Goal: Task Accomplishment & Management: Use online tool/utility

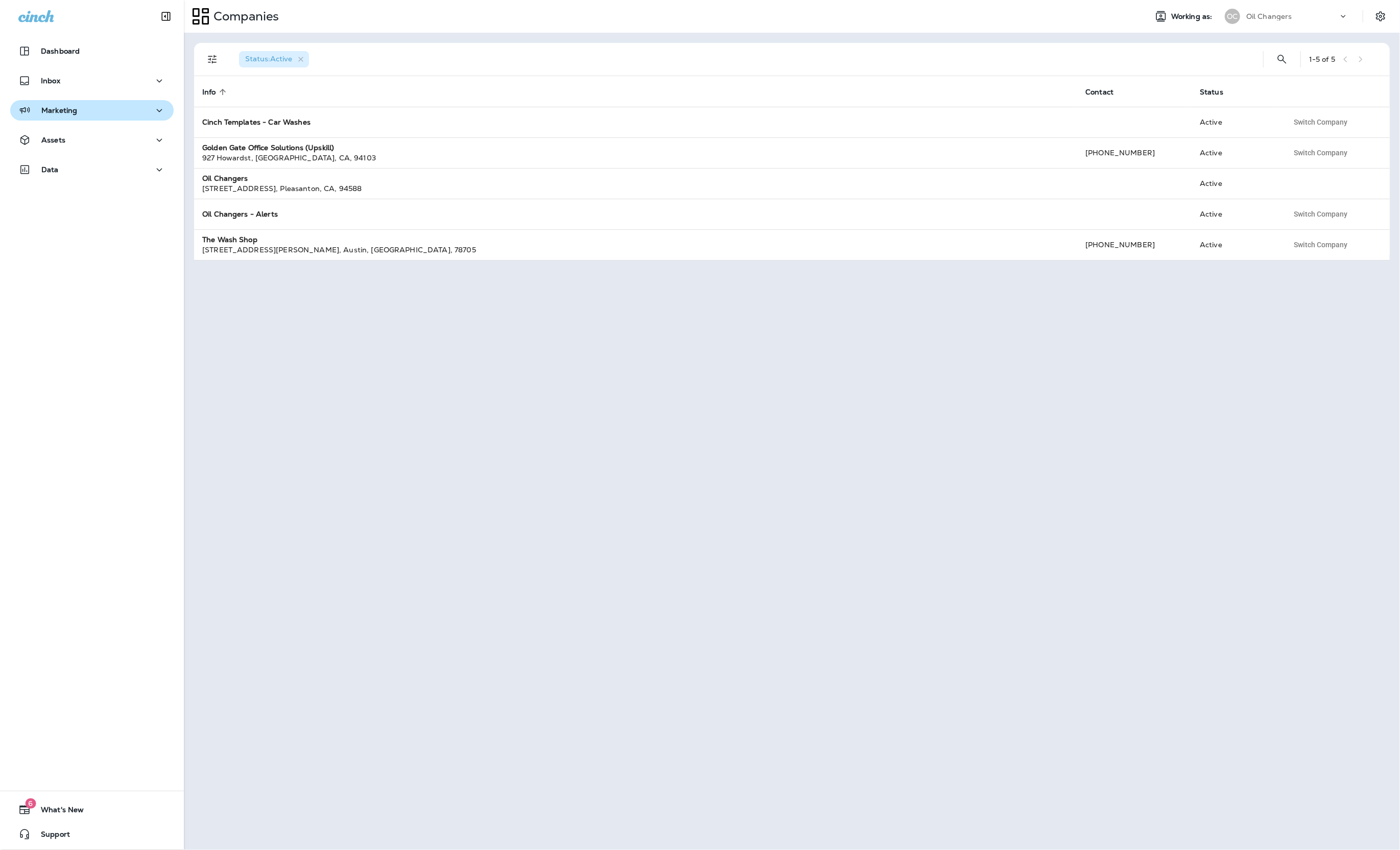
click at [97, 105] on div "Marketing" at bounding box center [92, 111] width 147 height 13
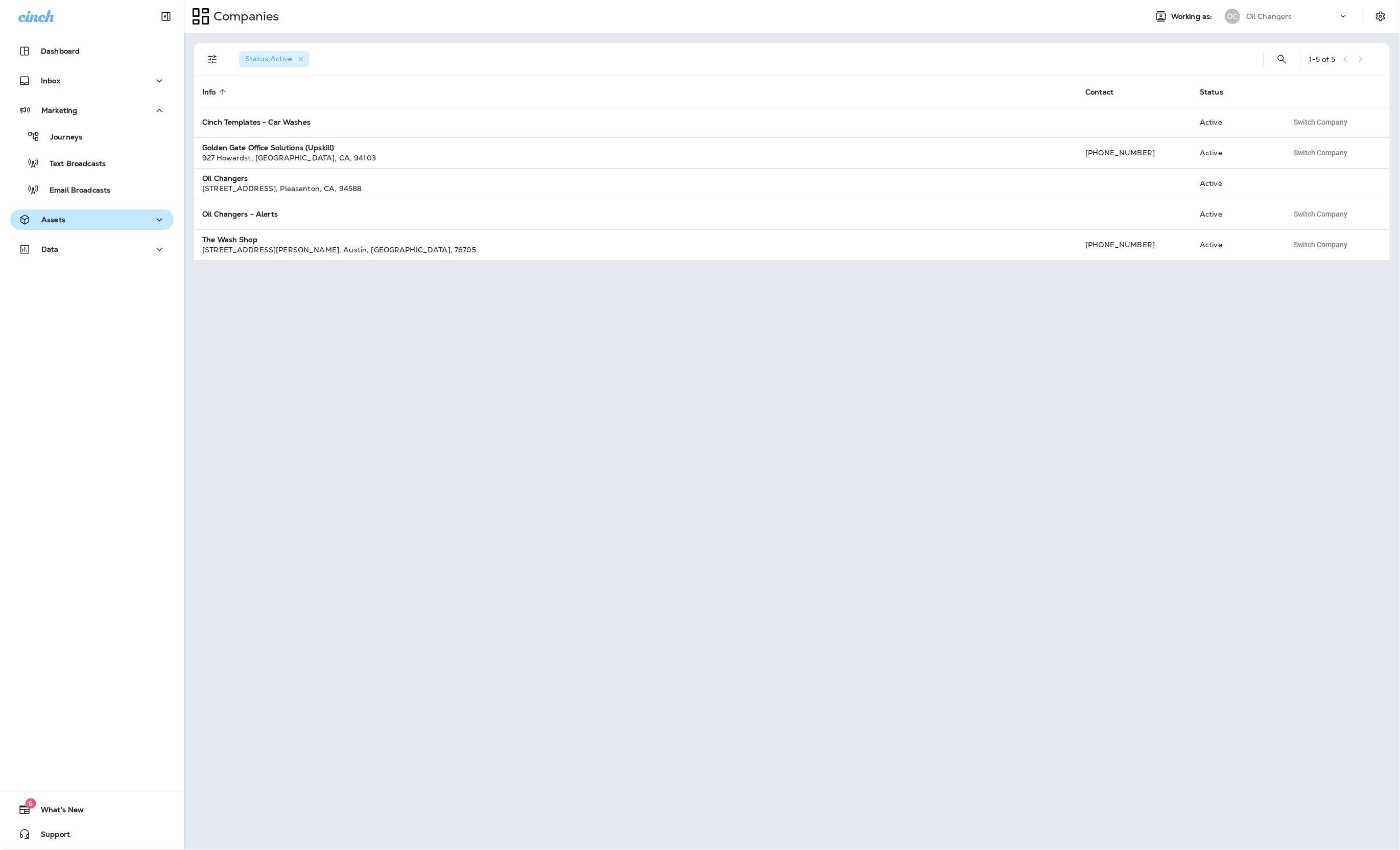
click at [114, 221] on div "Assets" at bounding box center [92, 220] width 147 height 13
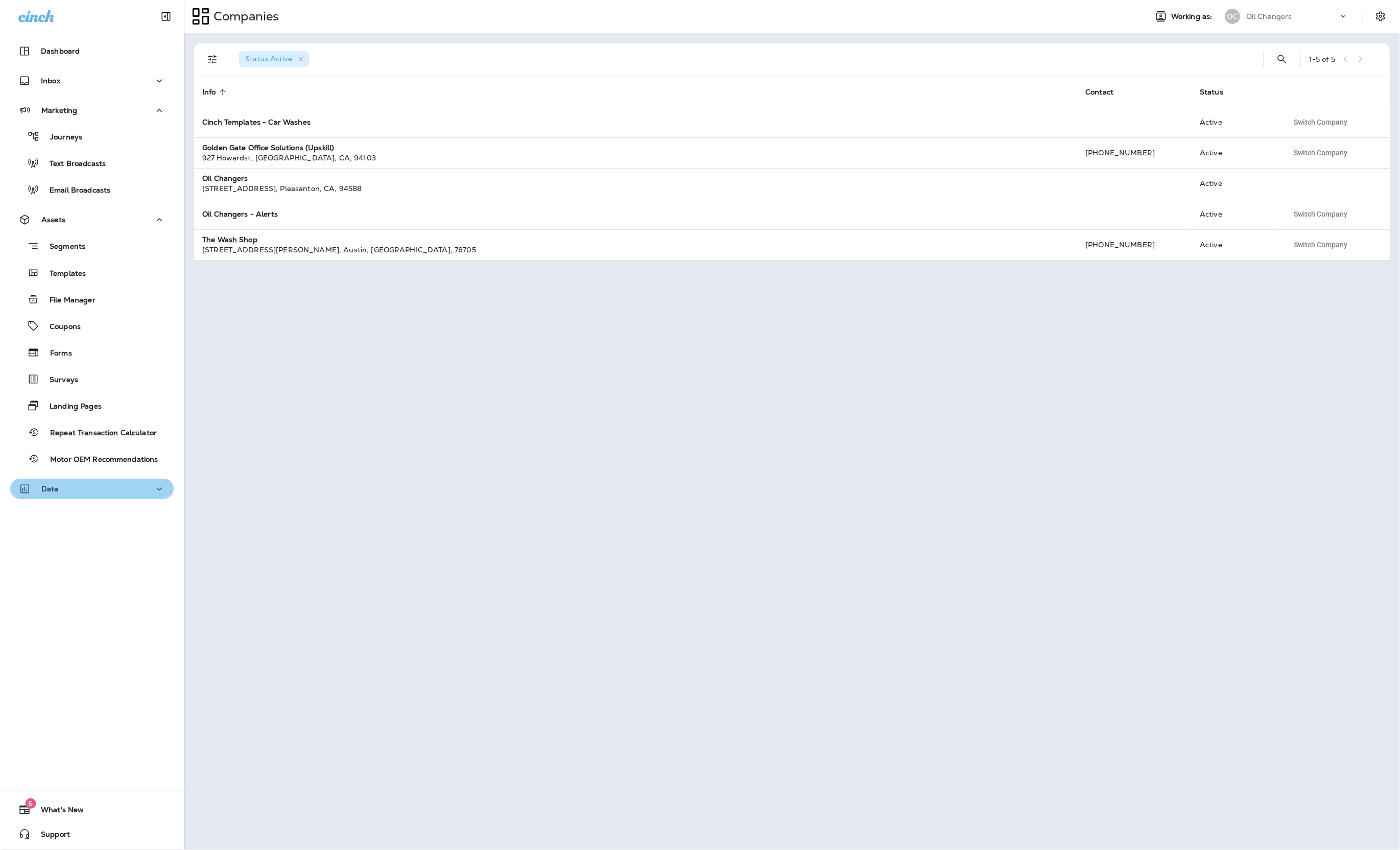
click at [86, 489] on div "Data" at bounding box center [92, 489] width 147 height 13
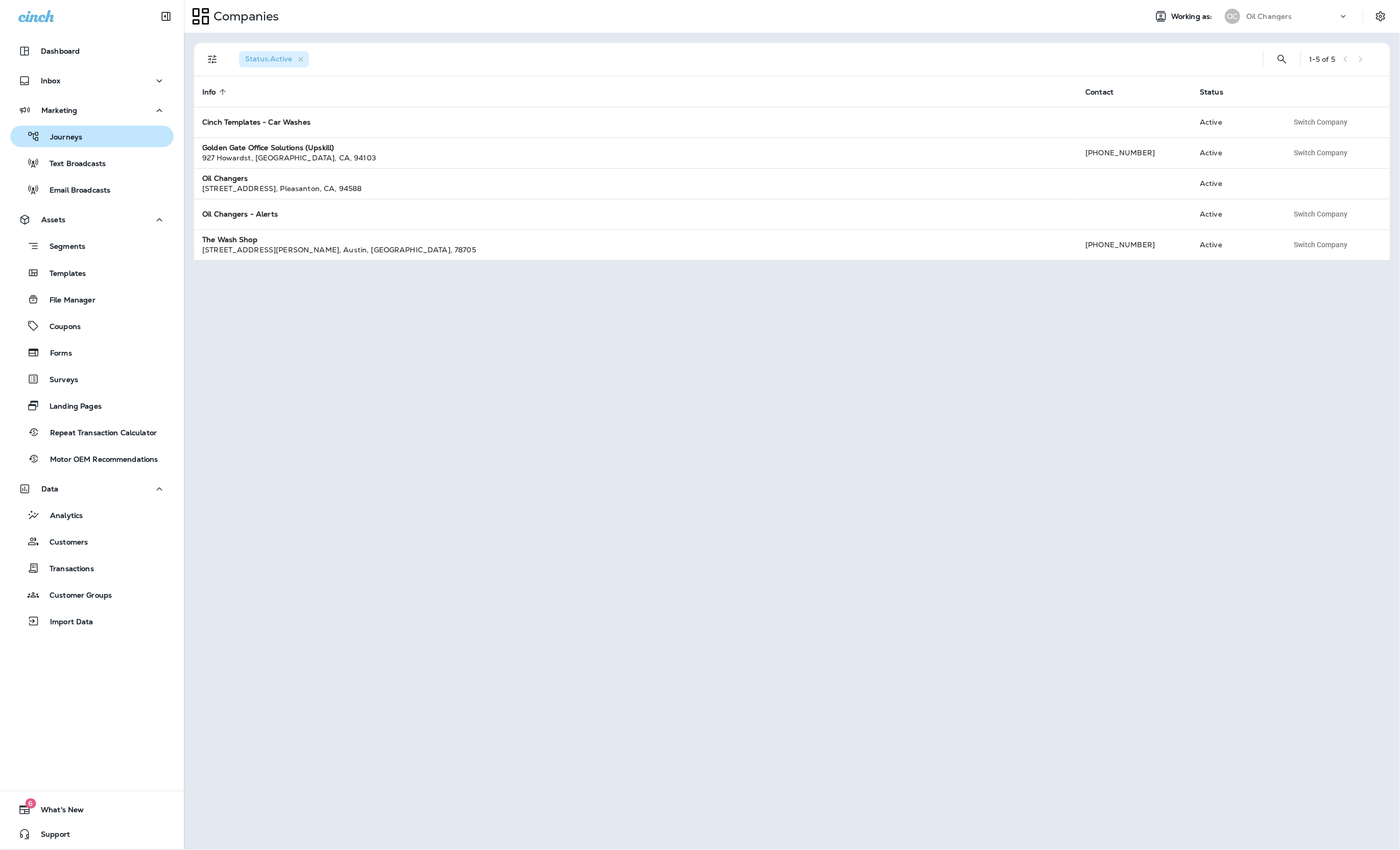
click at [158, 144] on button "Journeys" at bounding box center [92, 136] width 164 height 21
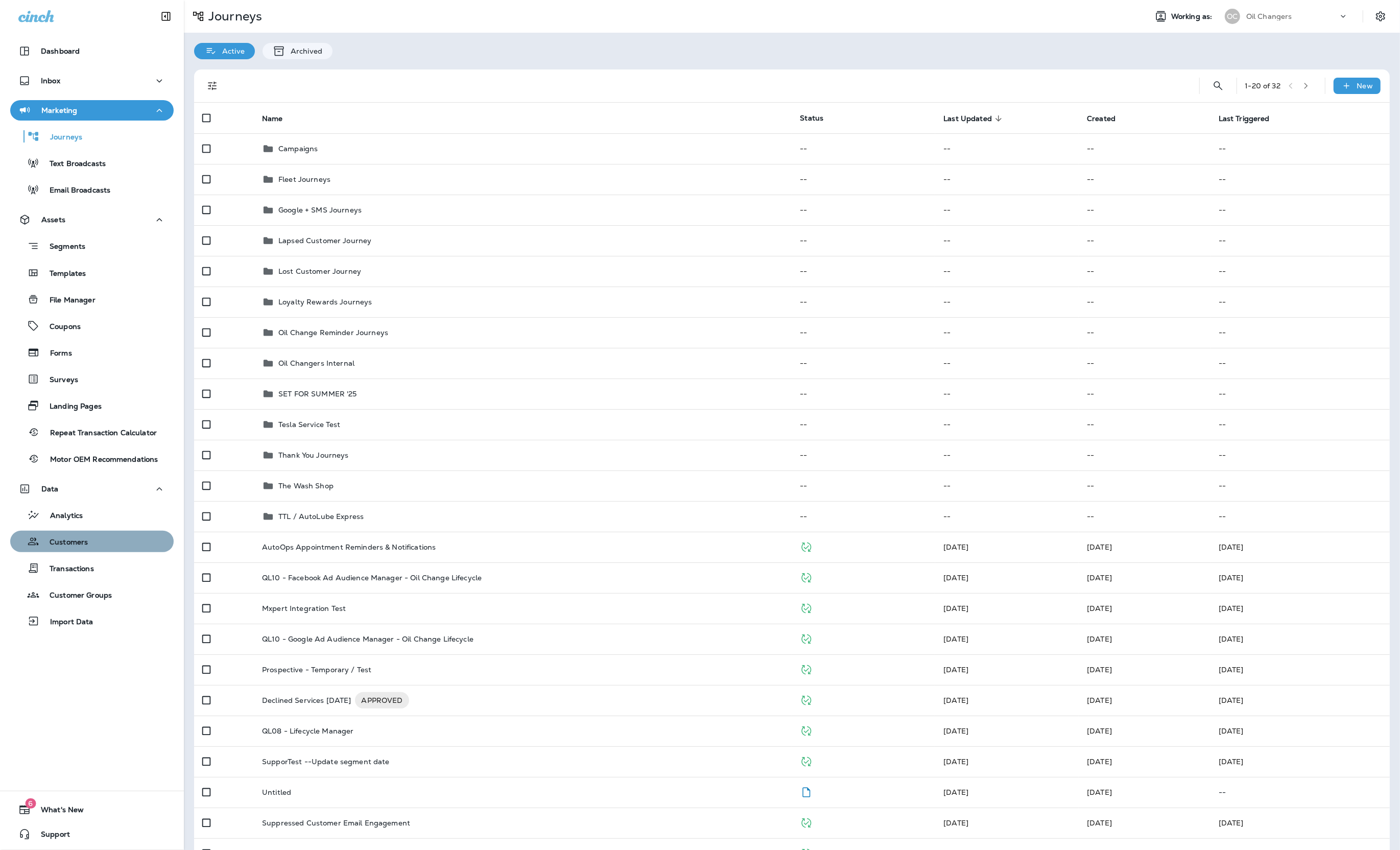
click at [92, 535] on div "Customers" at bounding box center [92, 541] width 155 height 15
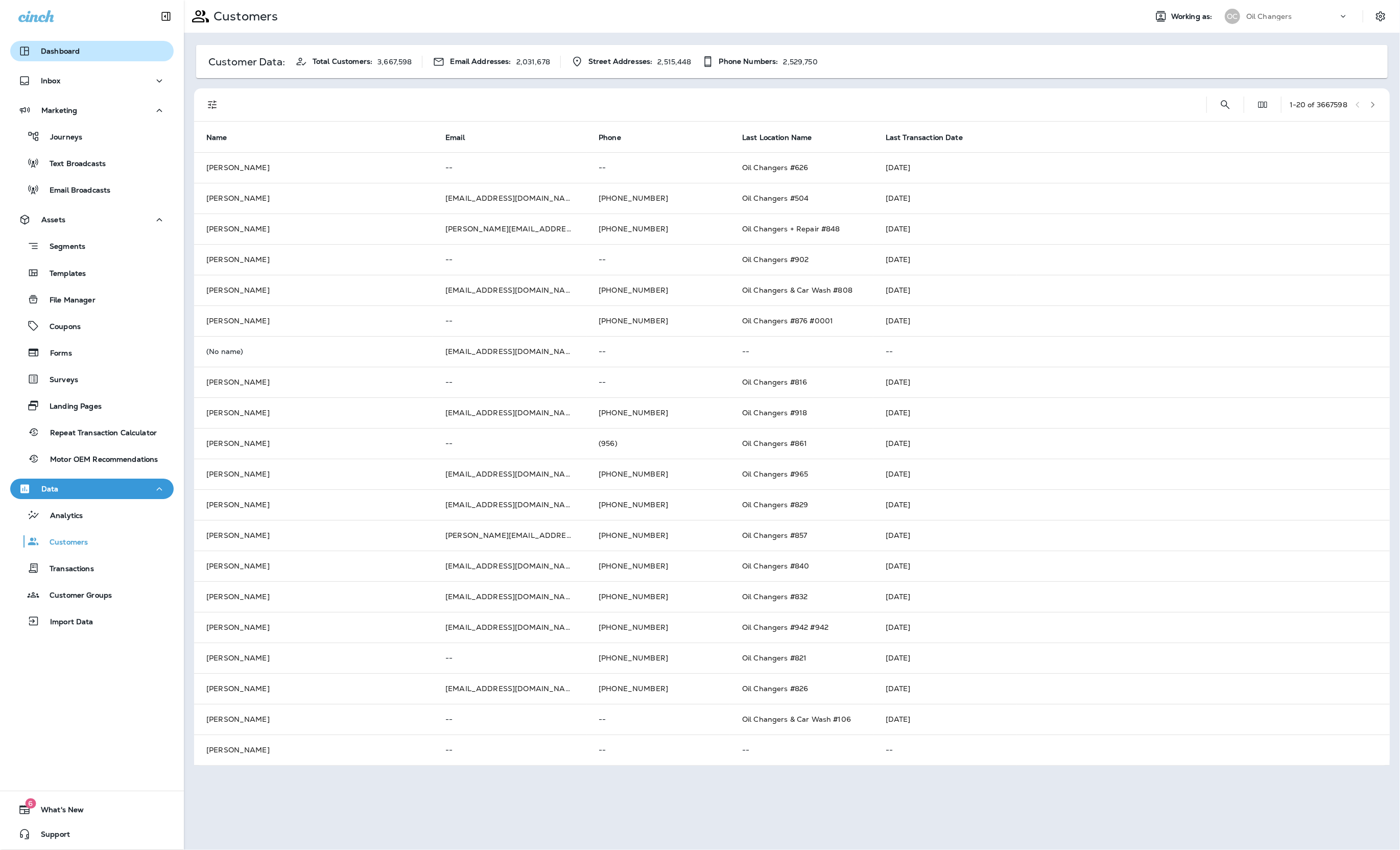
click at [83, 53] on div "Dashboard" at bounding box center [92, 51] width 147 height 12
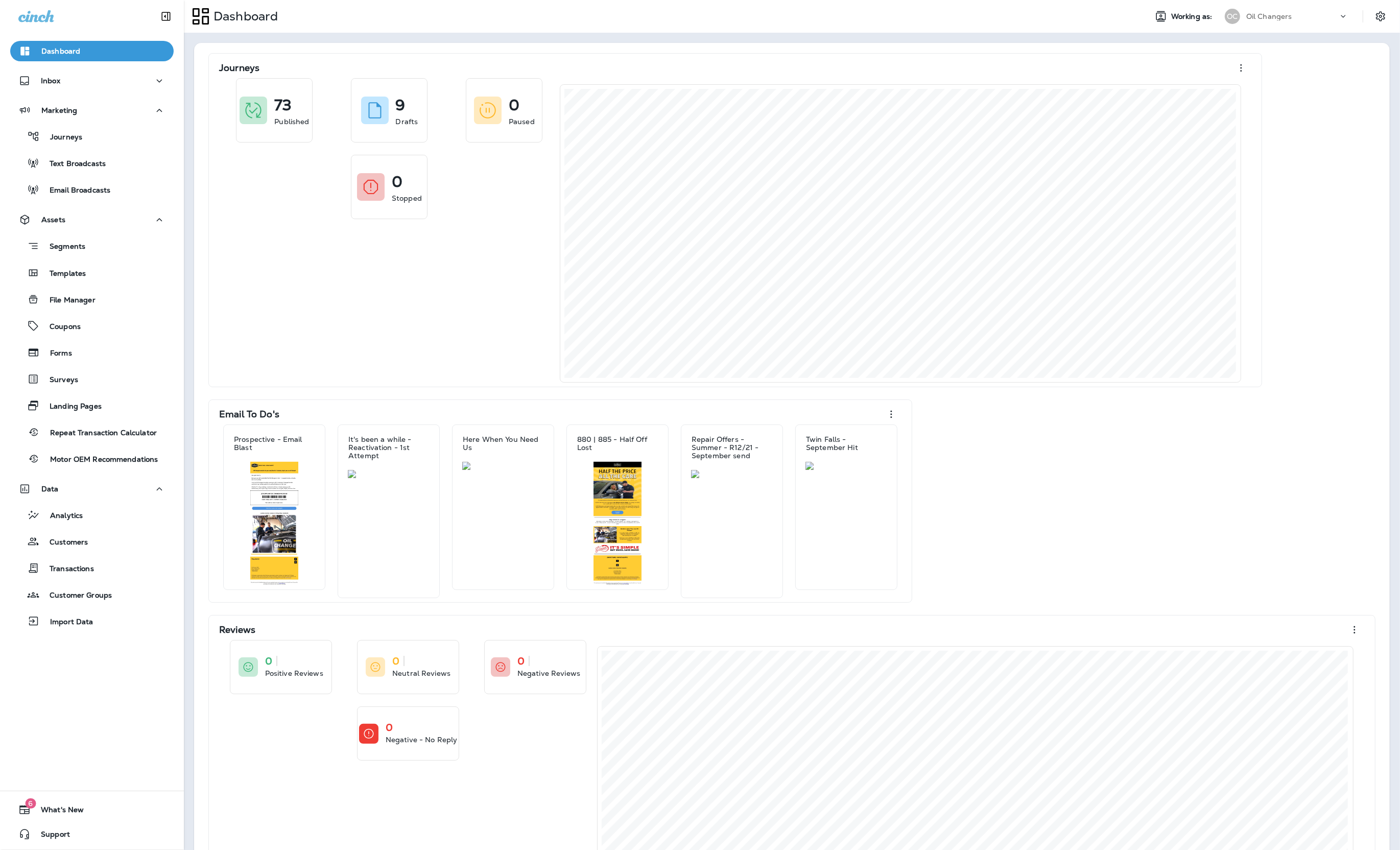
click at [87, 552] on div "Analytics Customers Transactions Customer Groups Import Data" at bounding box center [92, 565] width 164 height 133
click at [90, 547] on div "Customers" at bounding box center [92, 541] width 155 height 15
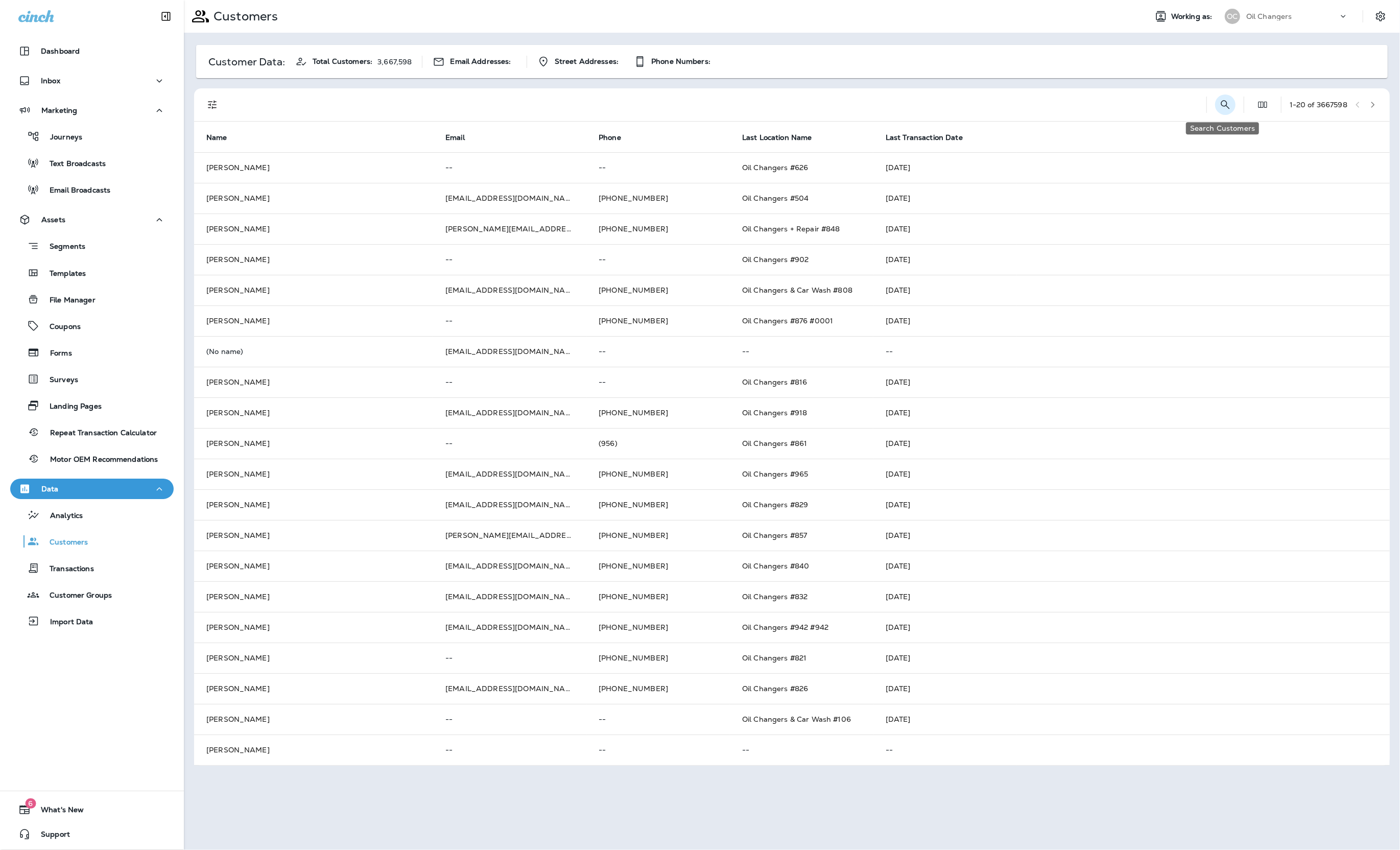
click at [1222, 112] on button "Search Customers" at bounding box center [1225, 105] width 21 height 21
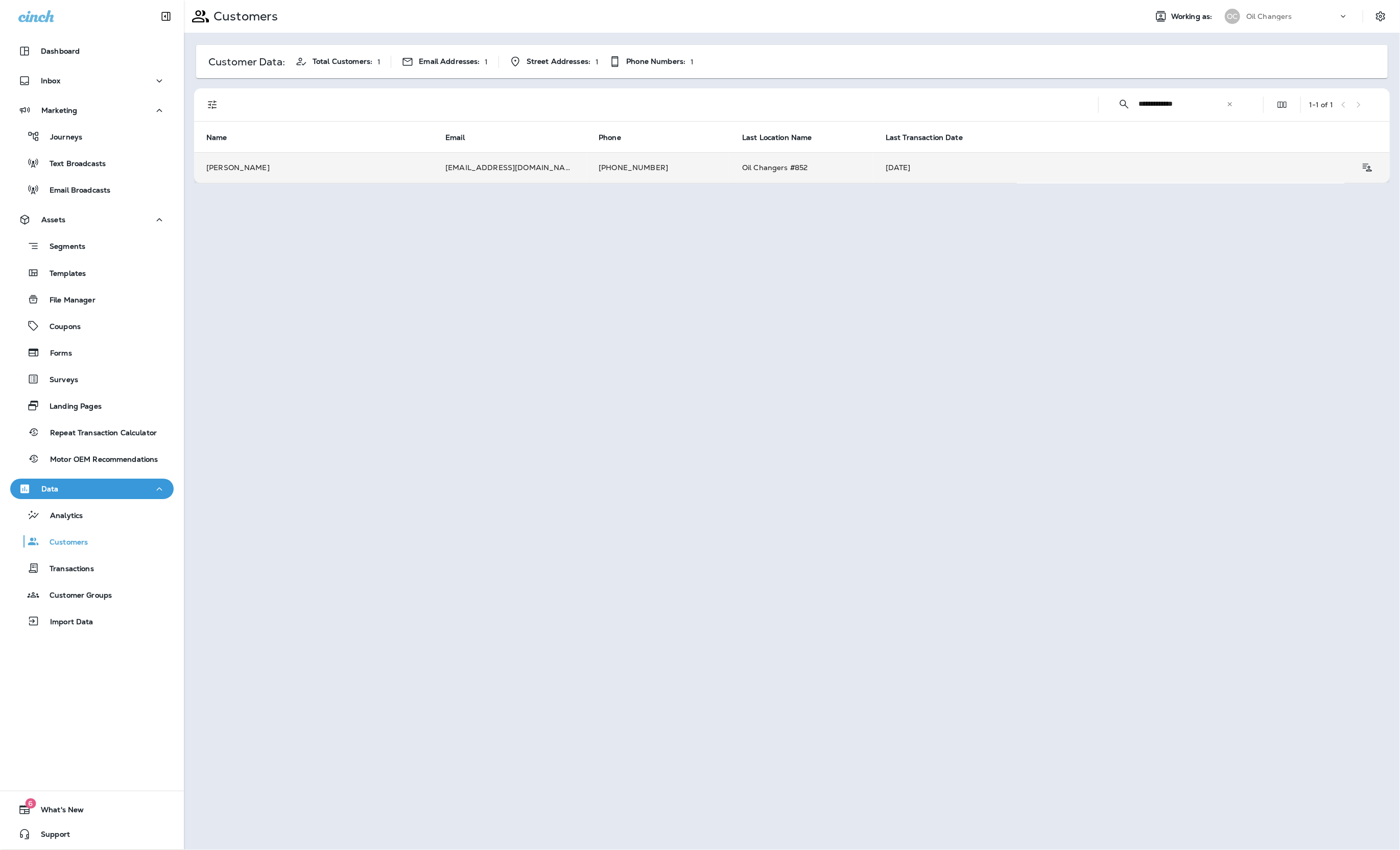
type input "**********"
click at [358, 171] on td "Isaak Carmoma" at bounding box center [314, 167] width 239 height 31
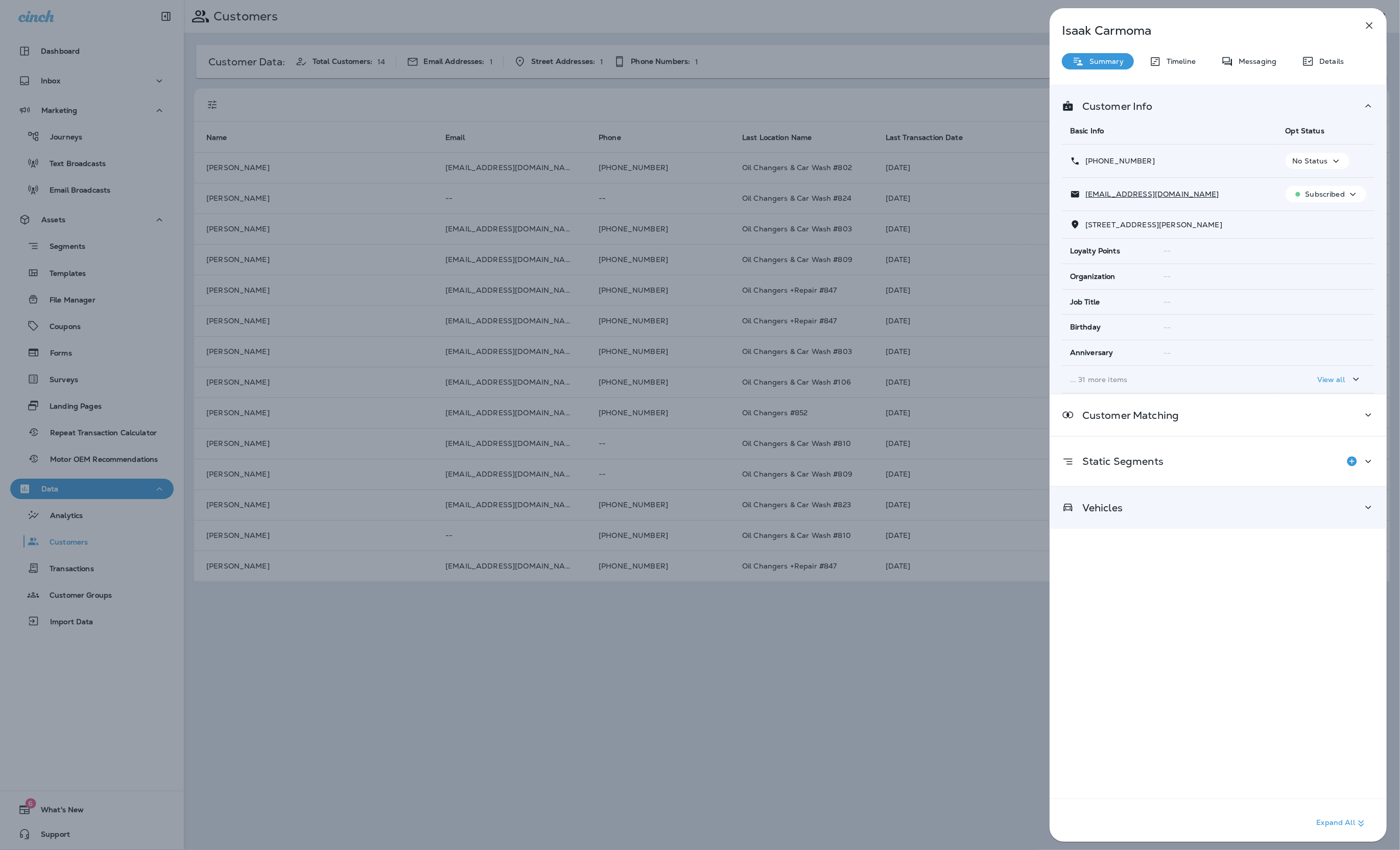
click at [1227, 492] on div "Vehicles" at bounding box center [1218, 508] width 337 height 41
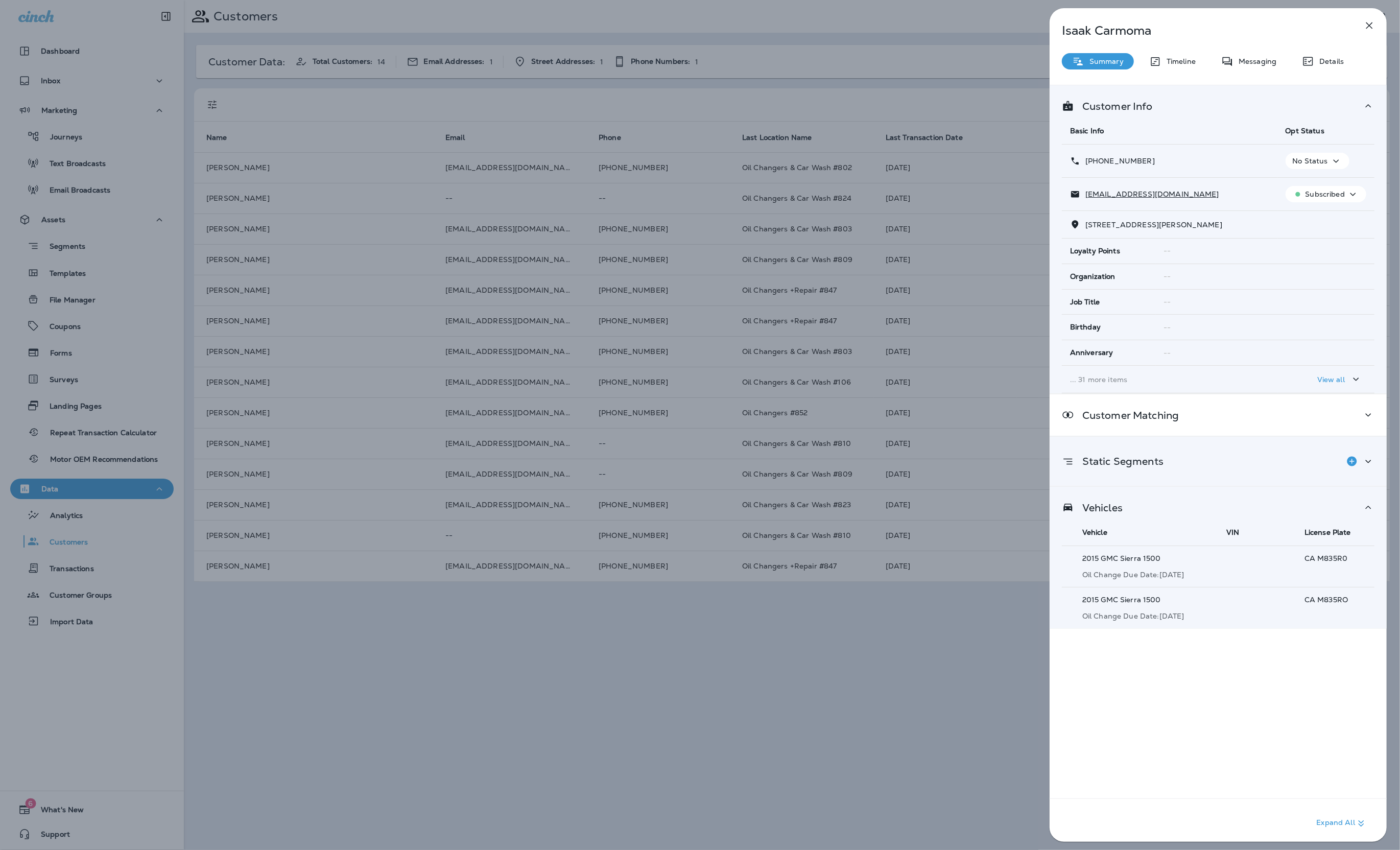
click at [1240, 466] on div "Static Segments" at bounding box center [1218, 461] width 313 height 21
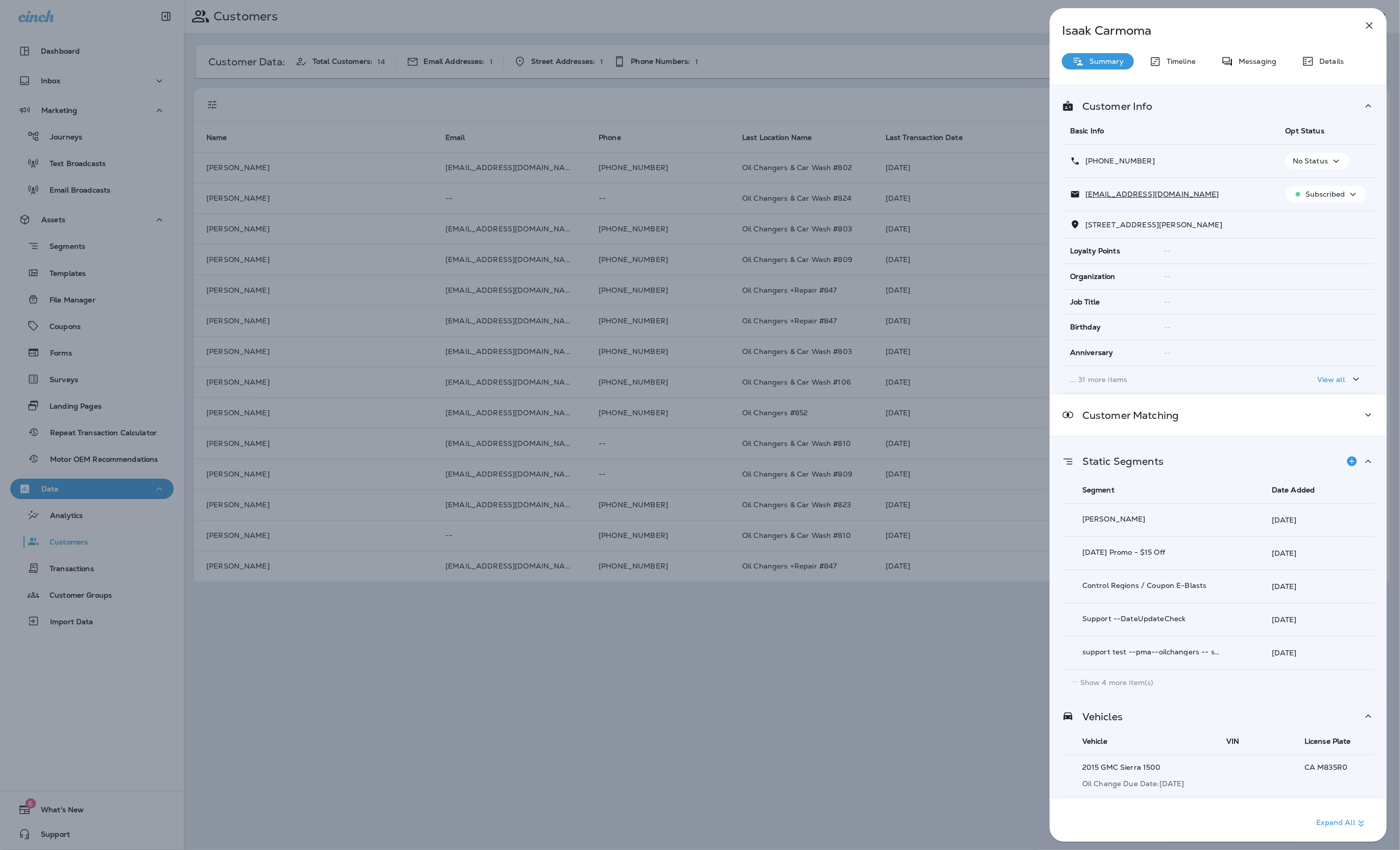
click at [1316, 58] on p "Details" at bounding box center [1328, 61] width 30 height 8
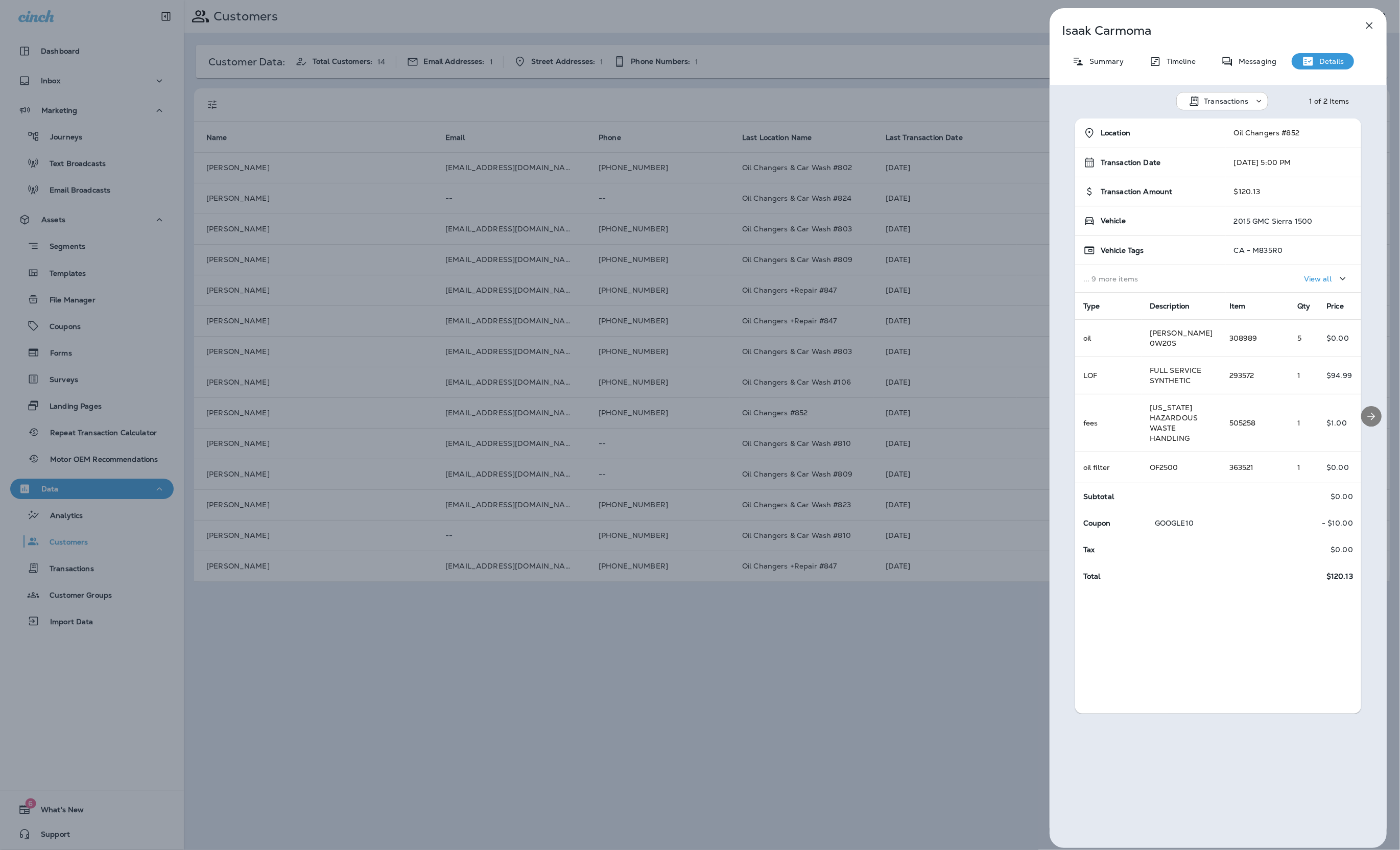
click at [1372, 417] on icon "Next" at bounding box center [1372, 417] width 12 height 12
click at [1069, 420] on button "Previous" at bounding box center [1064, 415] width 19 height 19
click at [1329, 278] on p "View all" at bounding box center [1318, 279] width 28 height 8
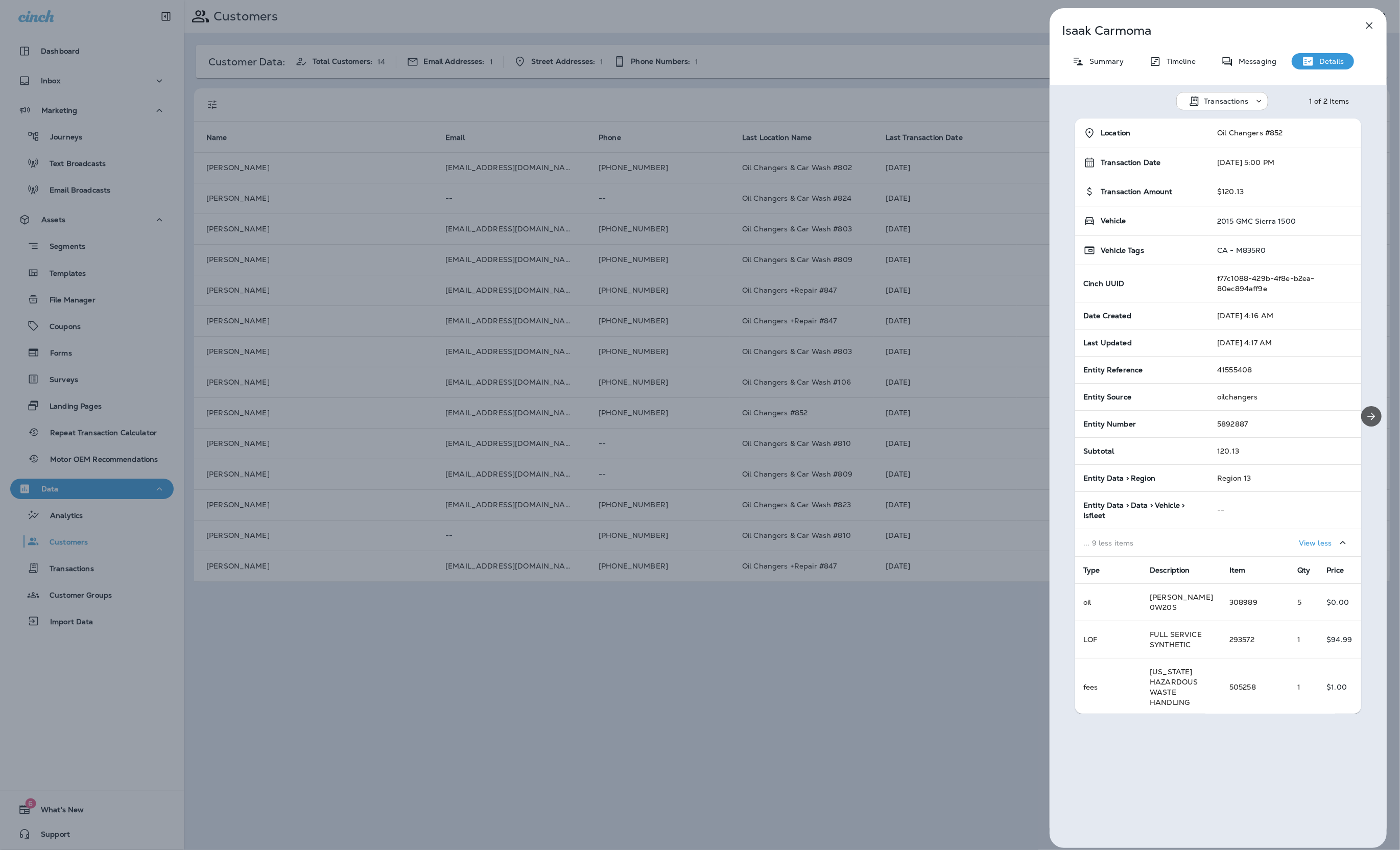
click at [1372, 411] on icon "Next" at bounding box center [1372, 417] width 12 height 12
click at [1260, 69] on div "Isaak Carmoma Summary Timeline Messaging Details Transactions 2 of 2 Items Loca…" at bounding box center [1218, 428] width 337 height 840
click at [1258, 64] on p "Messaging" at bounding box center [1255, 61] width 43 height 8
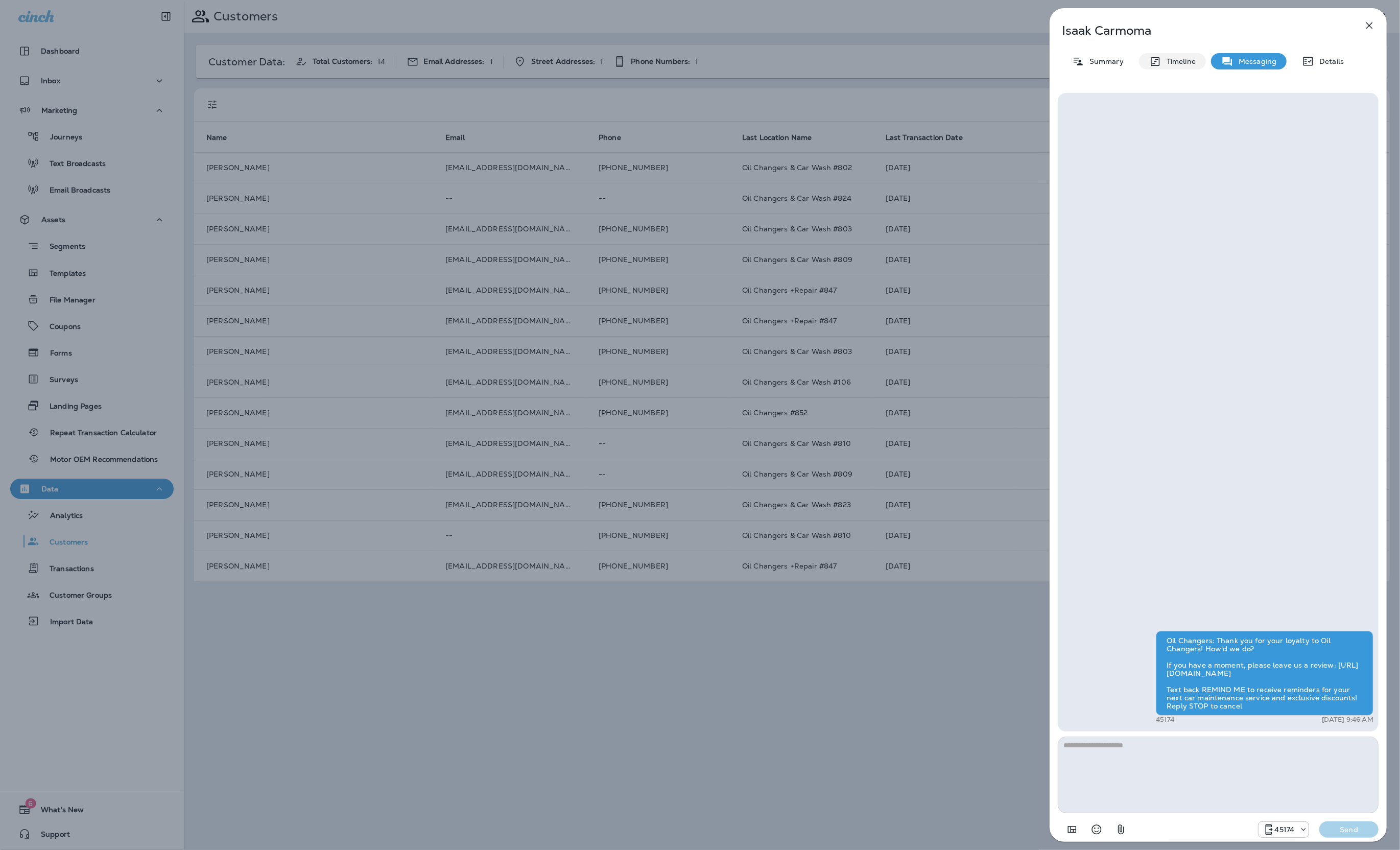
click at [1199, 60] on div "Timeline" at bounding box center [1172, 61] width 67 height 17
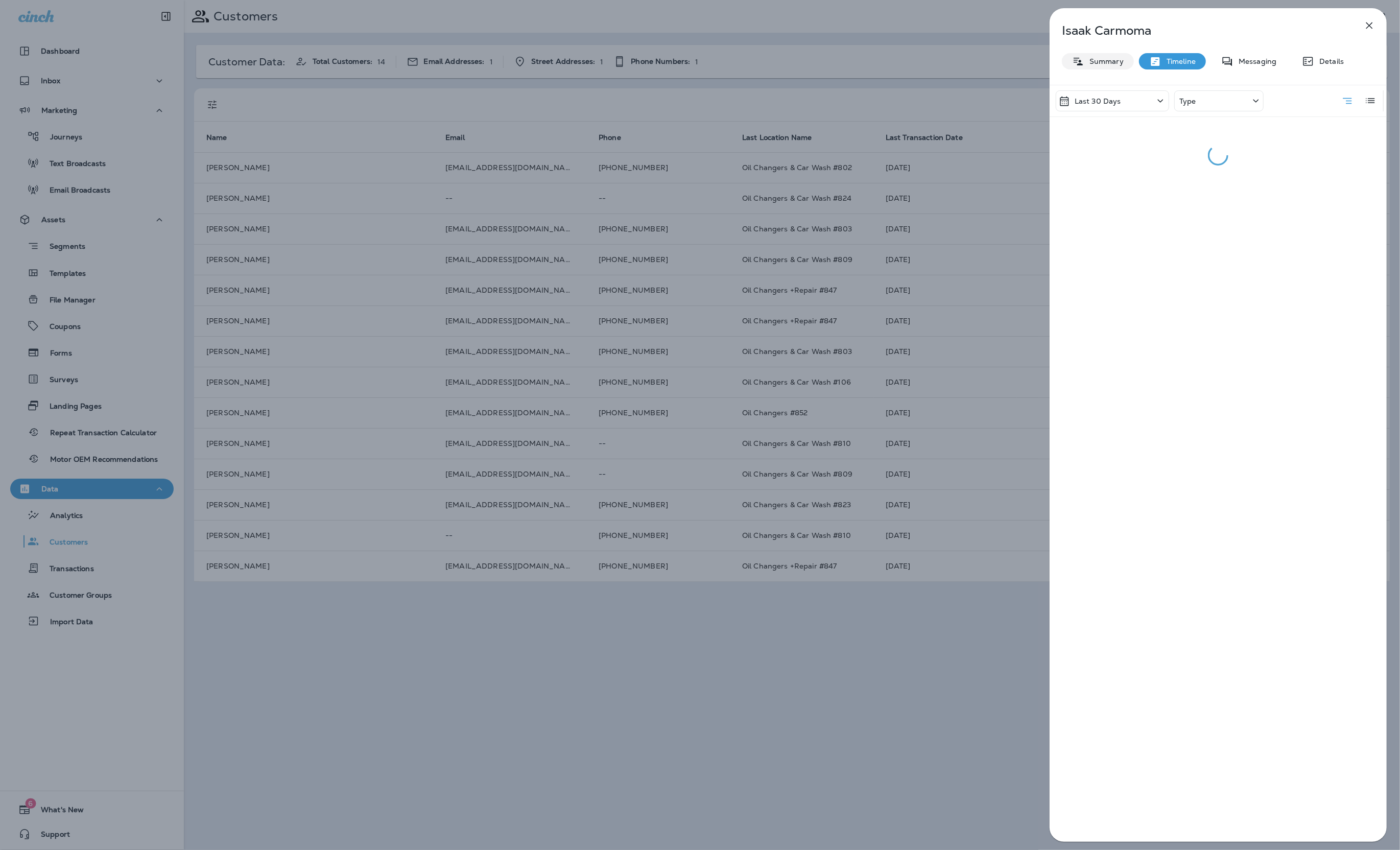
drag, startPoint x: 1109, startPoint y: 61, endPoint x: 1137, endPoint y: 53, distance: 29.1
click at [1109, 61] on p "Summary" at bounding box center [1104, 61] width 39 height 8
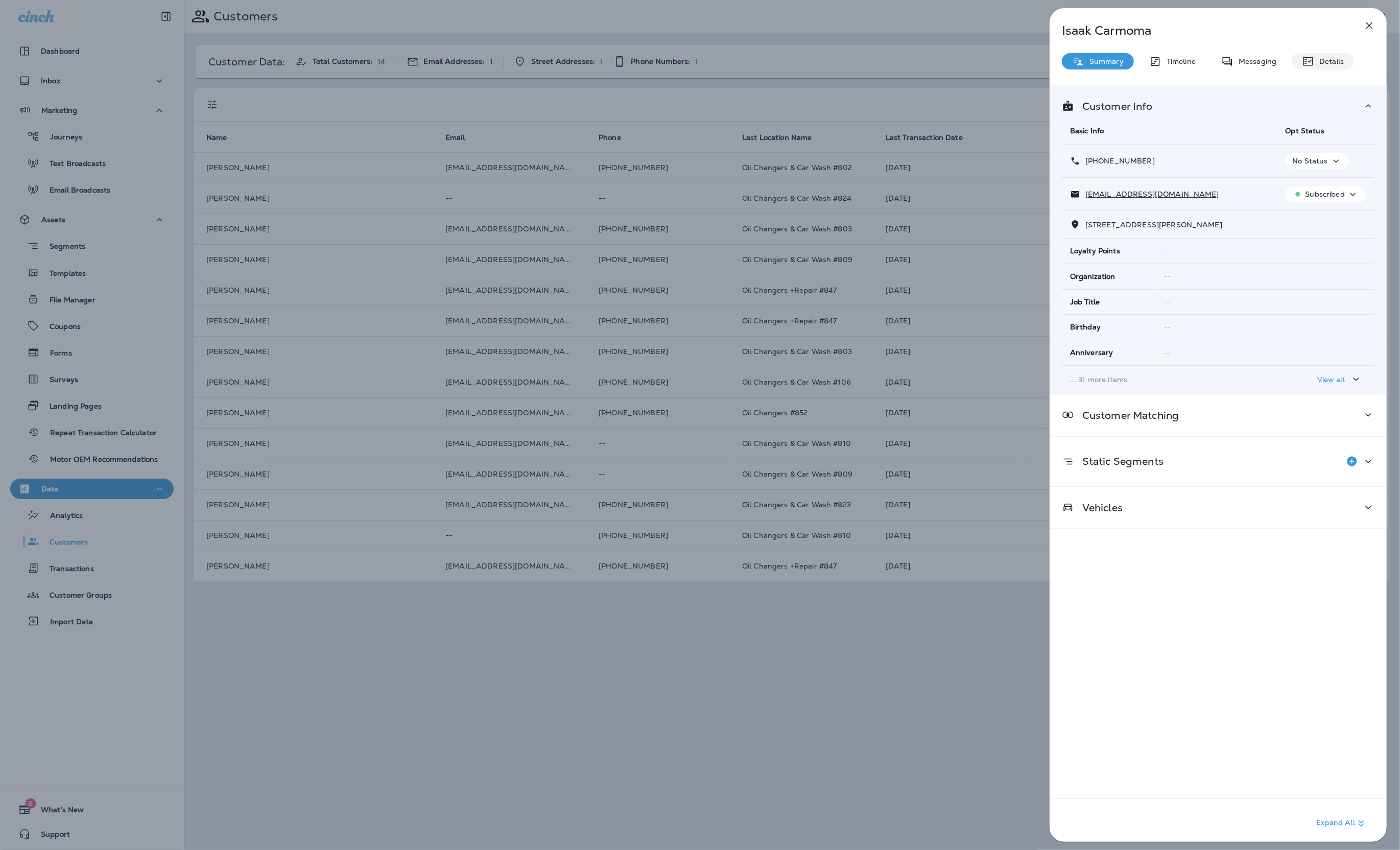
click at [1336, 62] on p "Details" at bounding box center [1328, 61] width 30 height 8
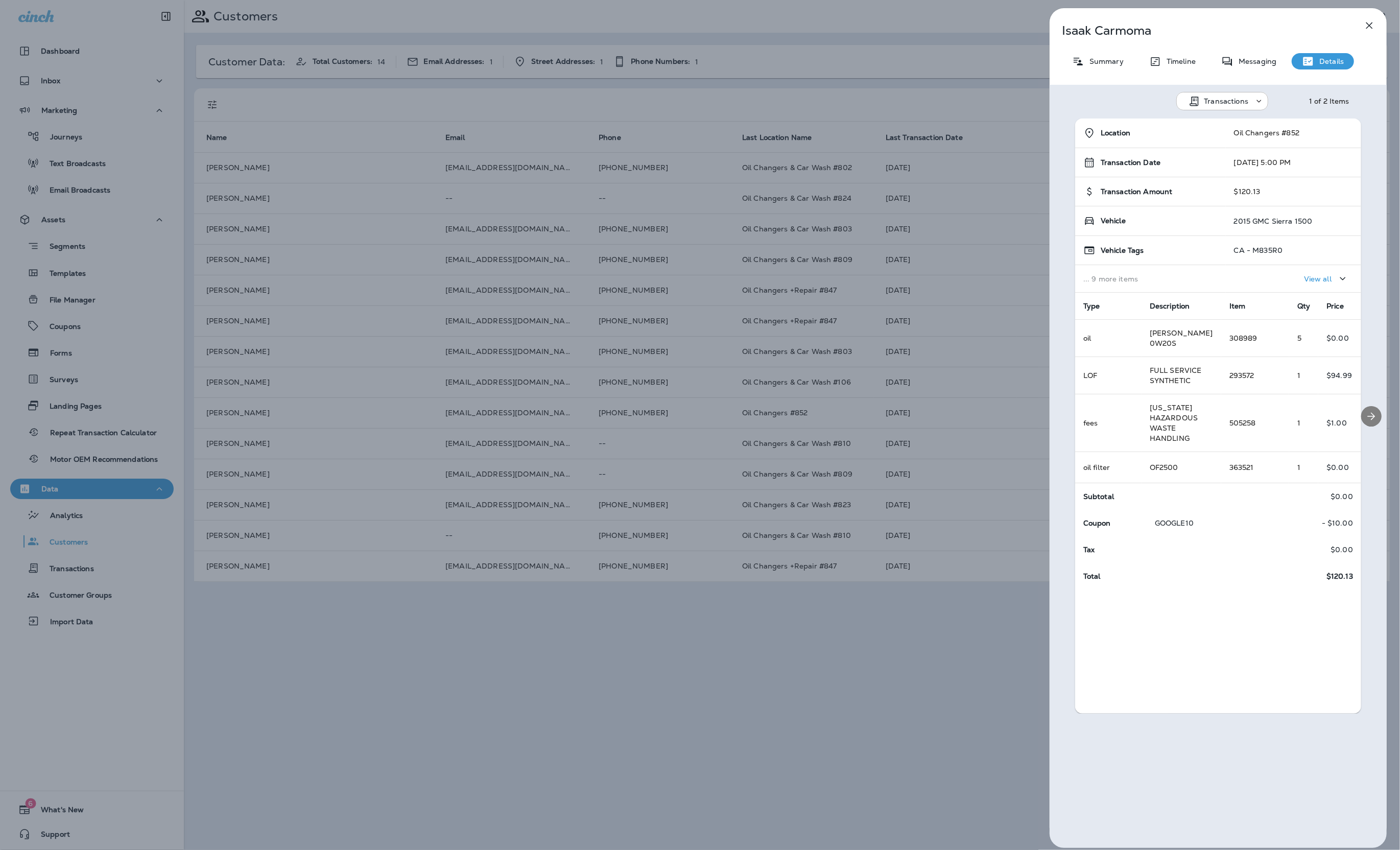
click at [1377, 413] on icon "Next" at bounding box center [1372, 417] width 12 height 12
click at [1377, 413] on div "Location Oil Changers #852 Transaction Date 06/13/23 5:00 AM Transaction Amount…" at bounding box center [1218, 415] width 337 height 595
click at [1058, 412] on button "Previous" at bounding box center [1064, 415] width 19 height 19
click at [1375, 27] on icon "button" at bounding box center [1370, 25] width 12 height 12
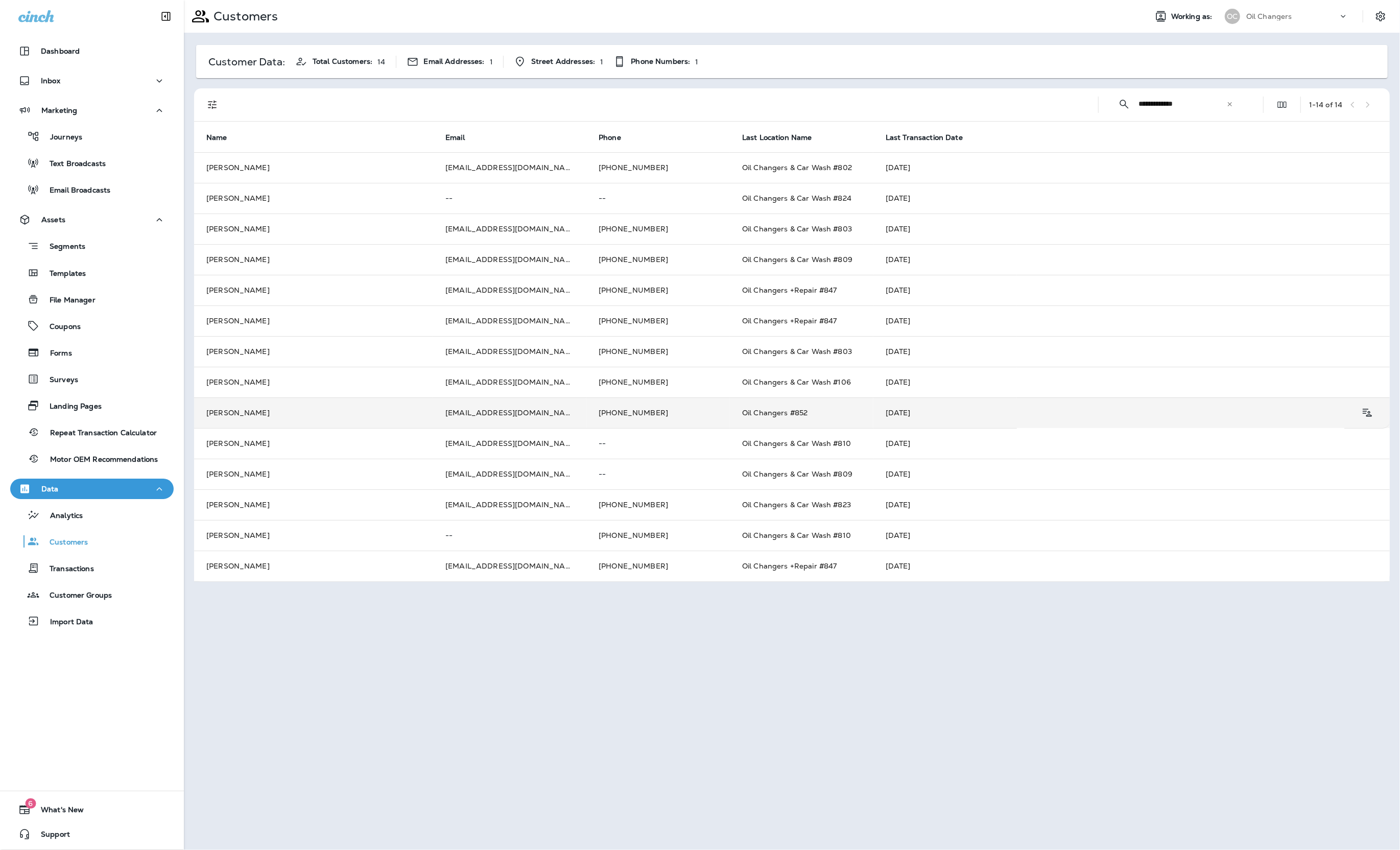
click at [270, 419] on td "Isaak Carmoma" at bounding box center [314, 413] width 239 height 31
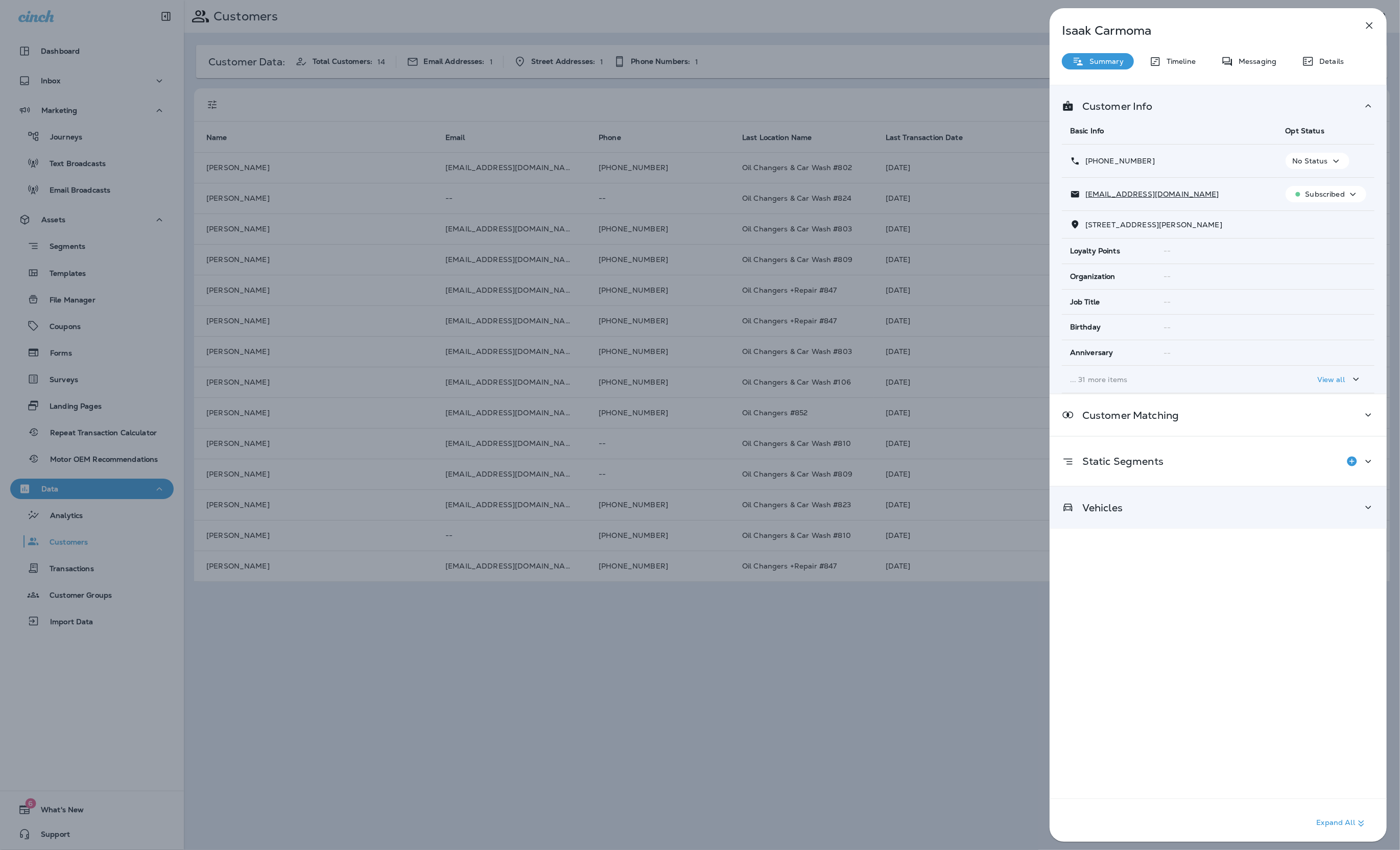
click at [1229, 505] on div "Vehicles" at bounding box center [1218, 508] width 313 height 13
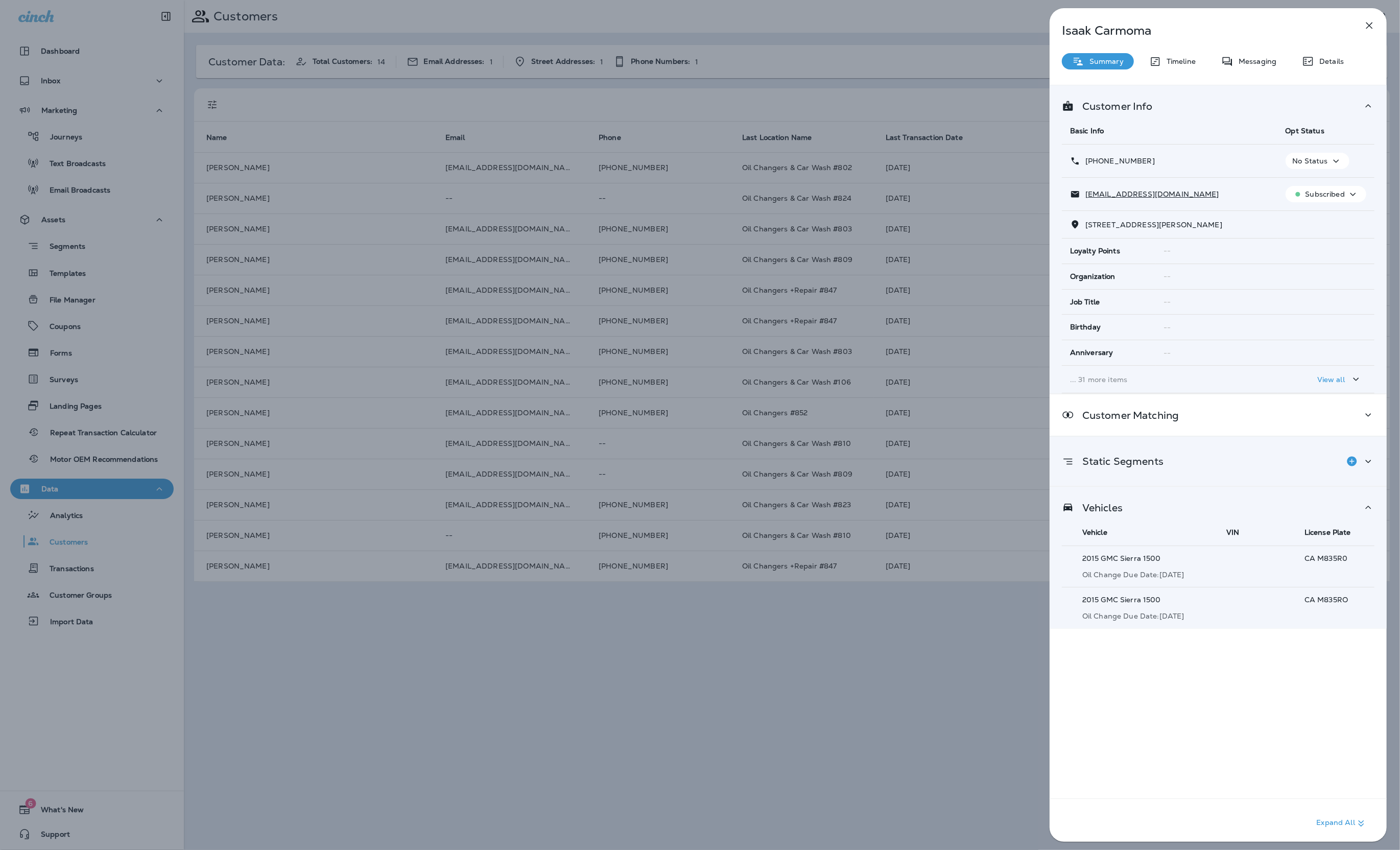
click at [1237, 475] on div "Static Segments" at bounding box center [1218, 461] width 337 height 49
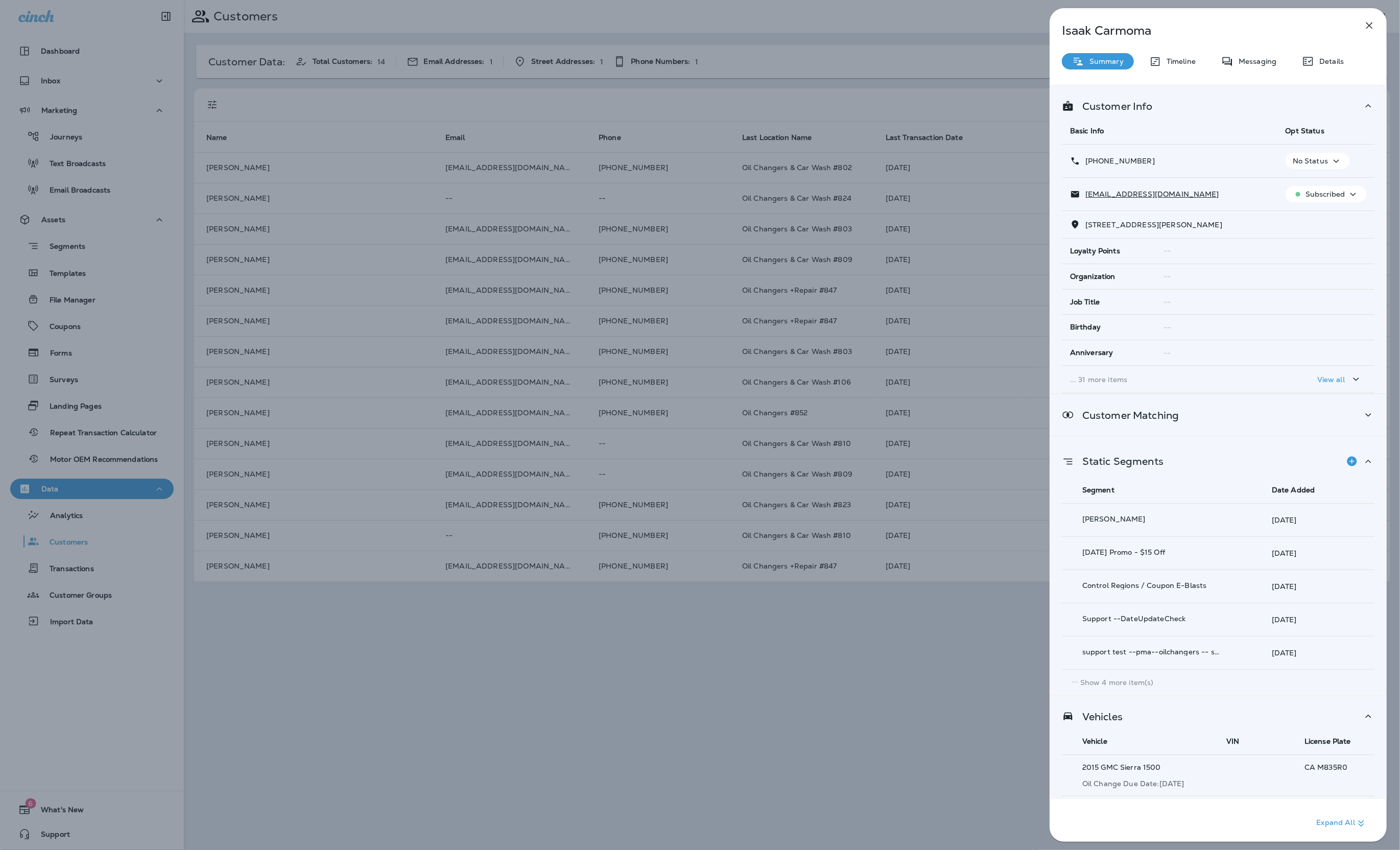
click at [1240, 419] on div "Customer Matching" at bounding box center [1218, 415] width 313 height 13
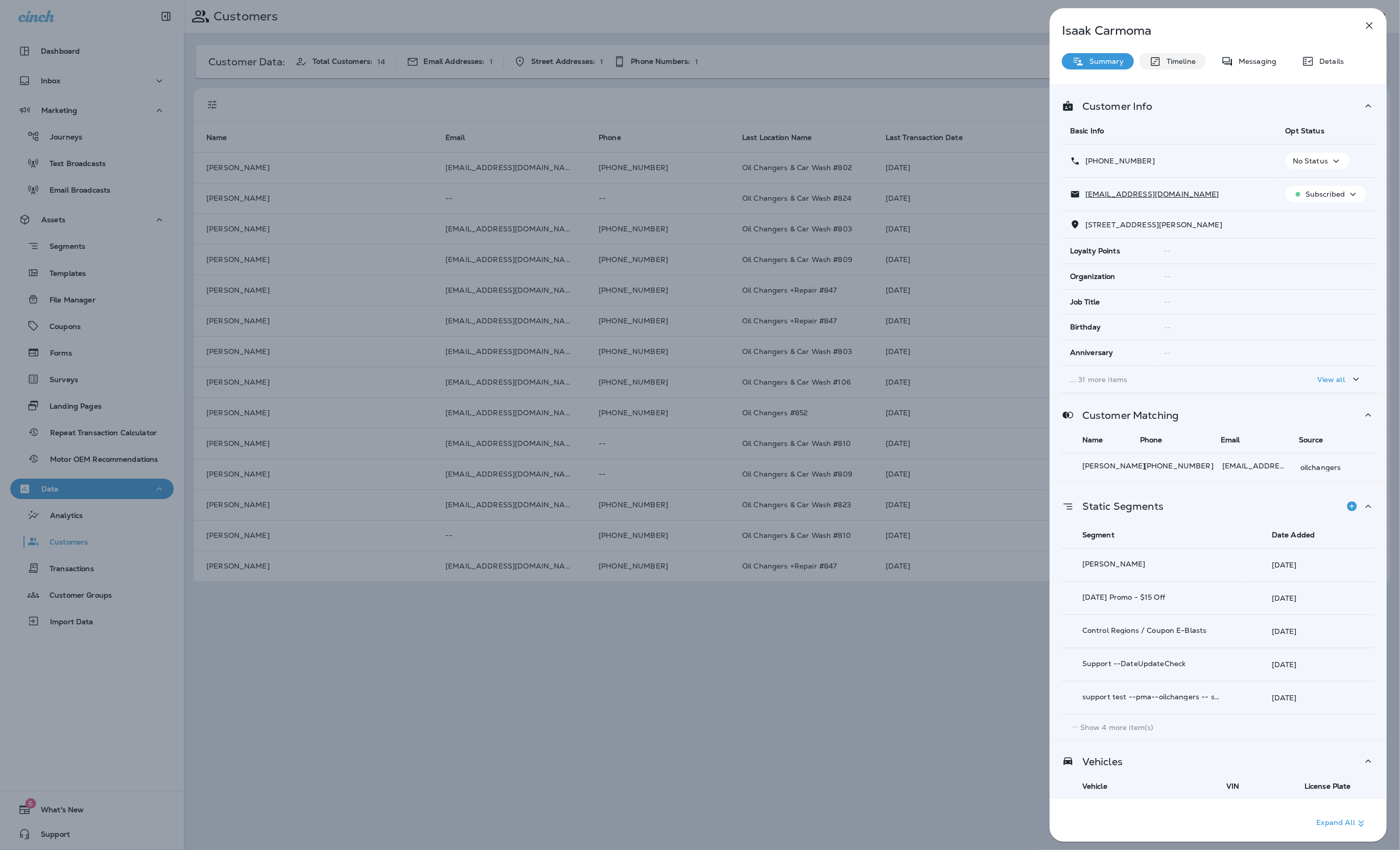
click at [1203, 58] on div "Timeline" at bounding box center [1172, 61] width 67 height 17
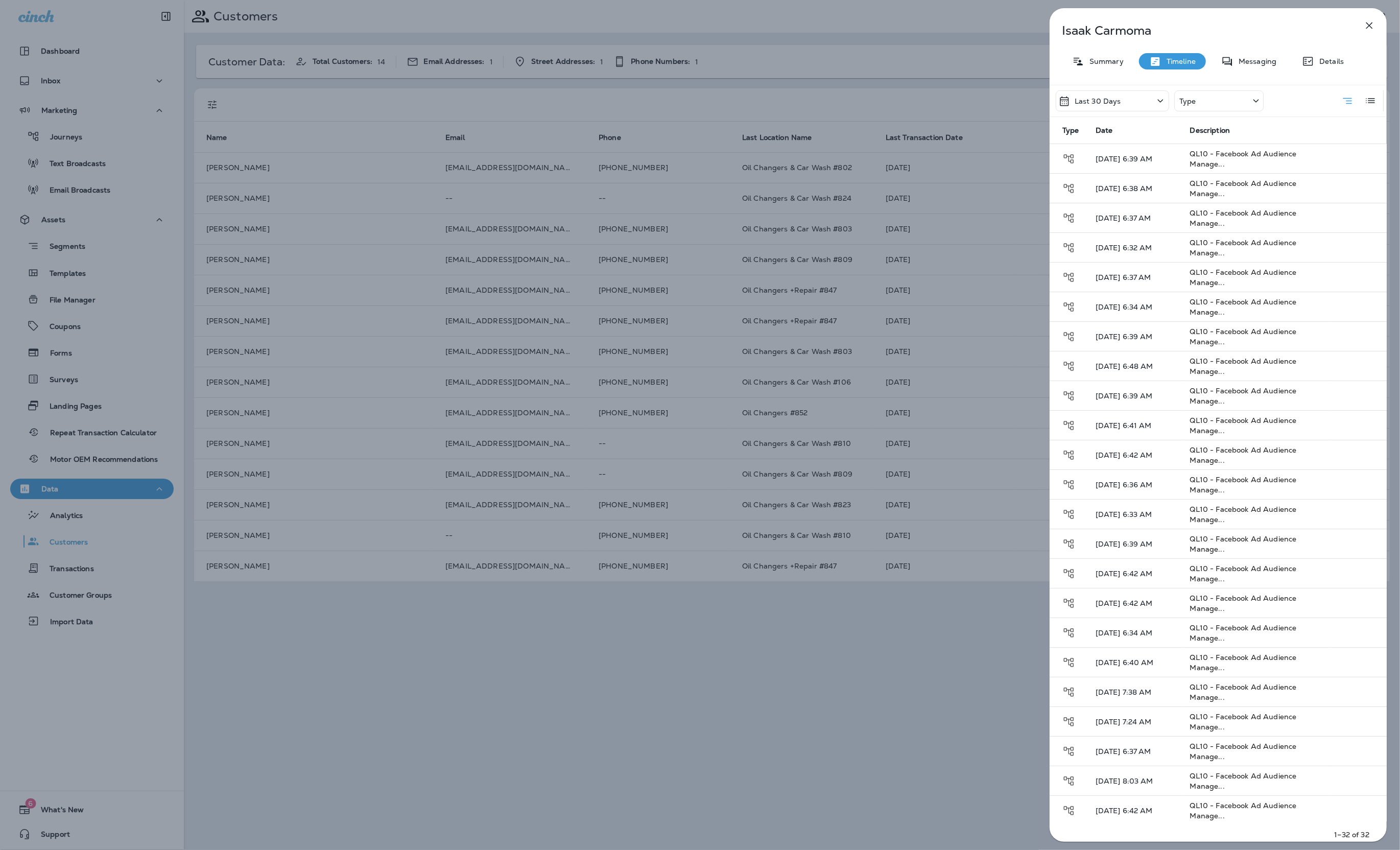
drag, startPoint x: 1149, startPoint y: 98, endPoint x: 1152, endPoint y: 106, distance: 8.5
click at [1149, 98] on div "Last 30 Days" at bounding box center [1112, 100] width 113 height 21
click at [1157, 250] on div "Last year" at bounding box center [1113, 247] width 160 height 25
drag, startPoint x: 1257, startPoint y: 61, endPoint x: 1297, endPoint y: 67, distance: 40.4
click at [1257, 61] on p "Messaging" at bounding box center [1255, 61] width 43 height 8
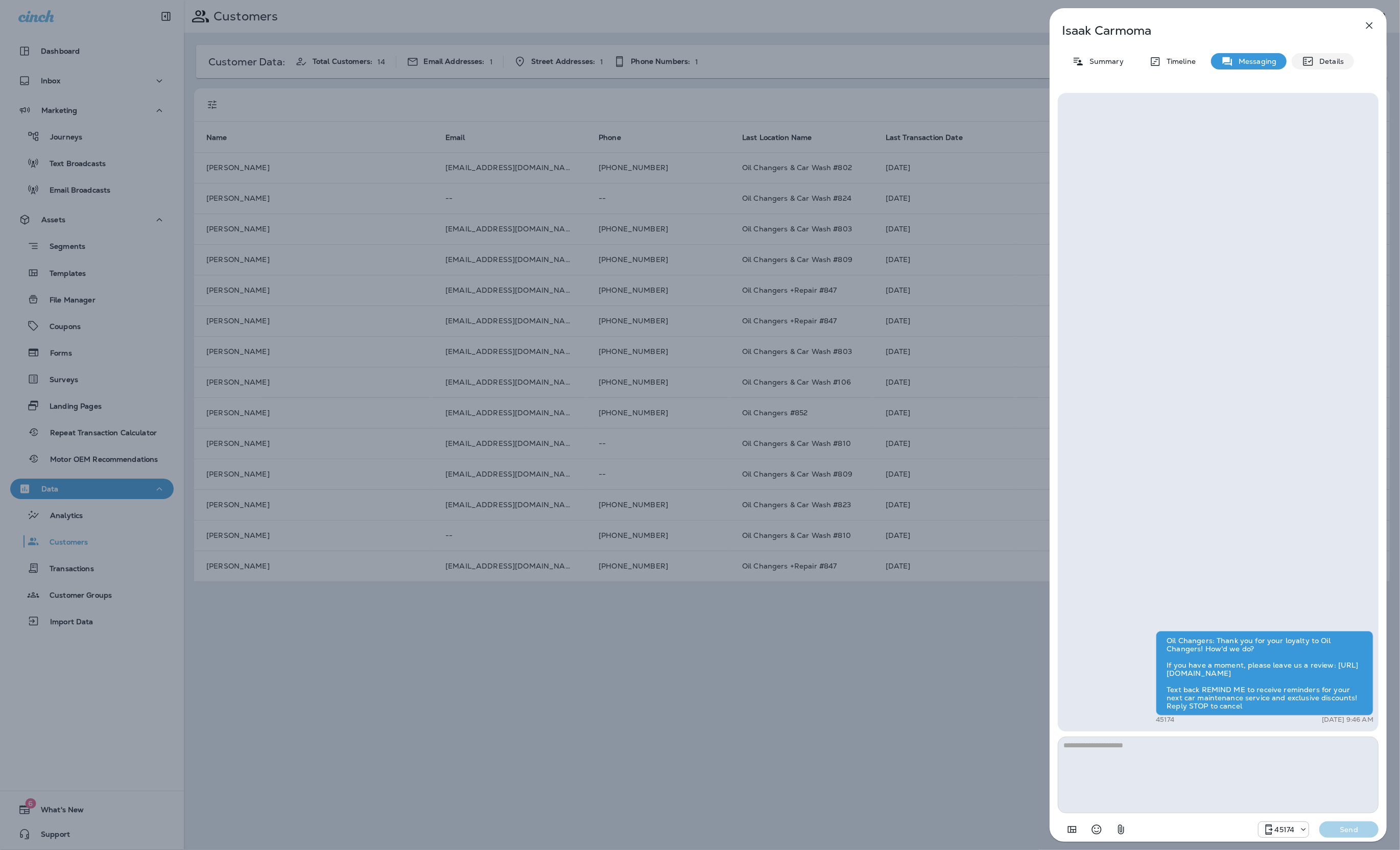
click at [1344, 63] on div "Details" at bounding box center [1323, 61] width 63 height 17
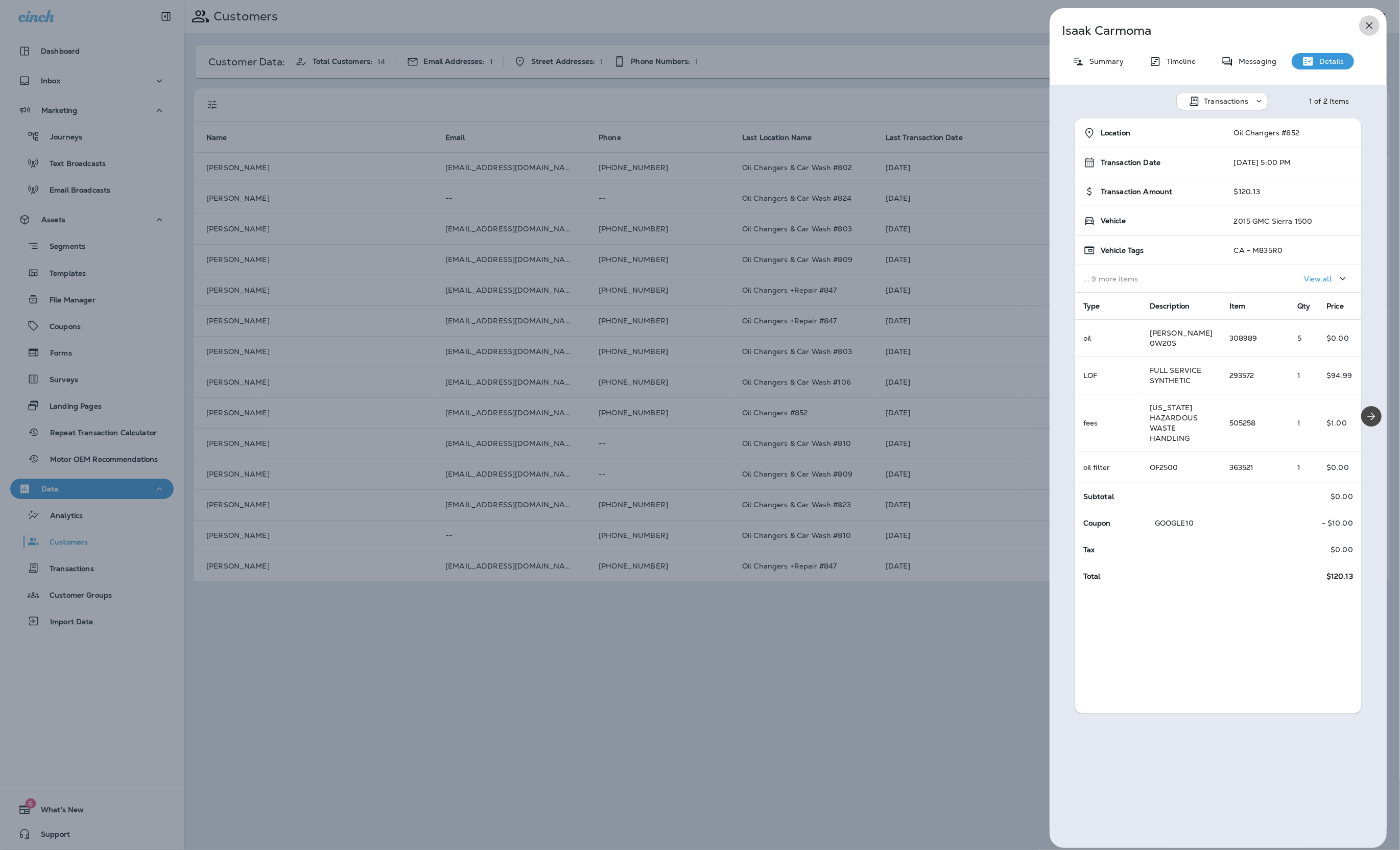
click at [1365, 29] on icon "button" at bounding box center [1370, 25] width 12 height 12
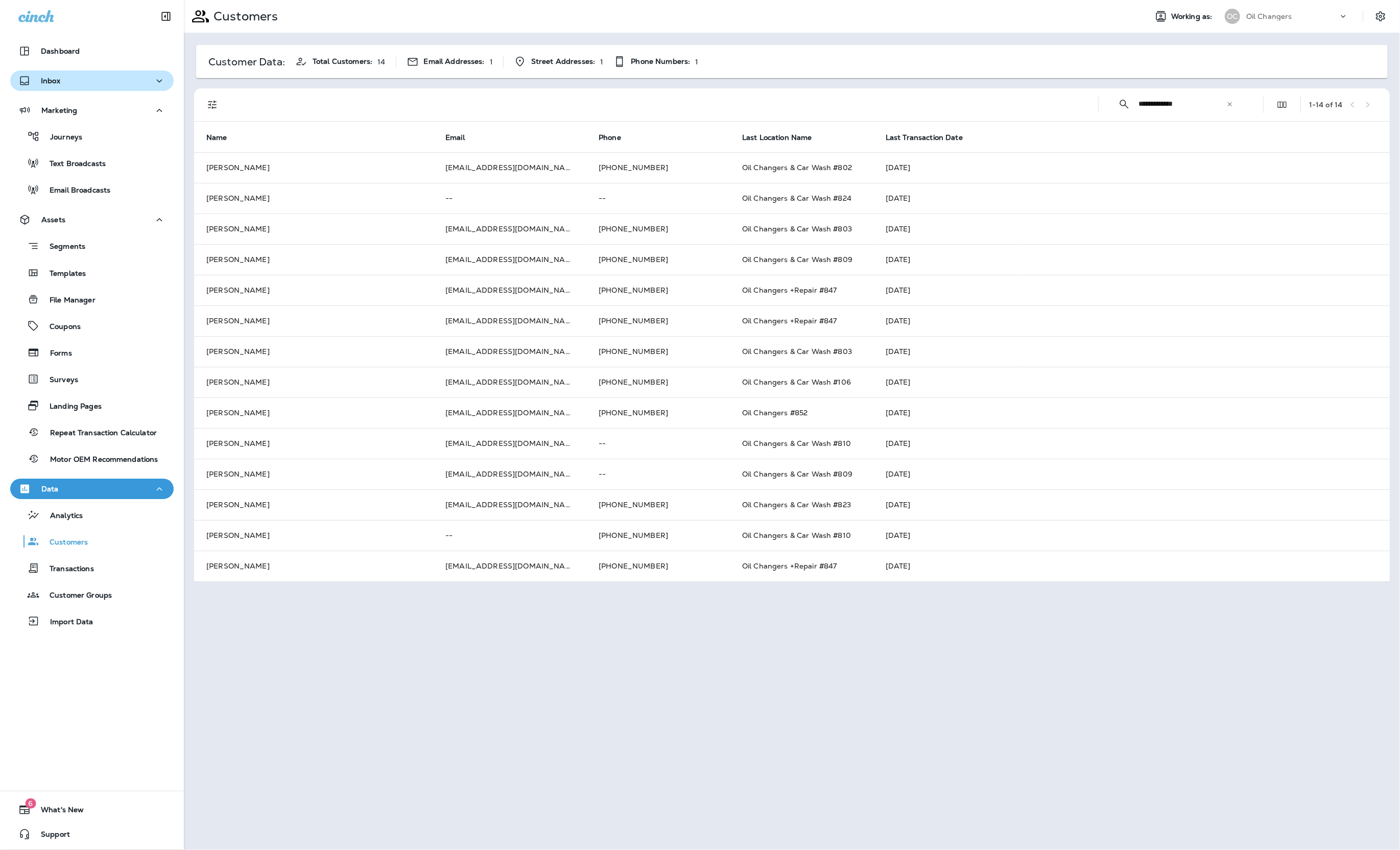
click at [115, 74] on div "Inbox" at bounding box center [92, 80] width 147 height 13
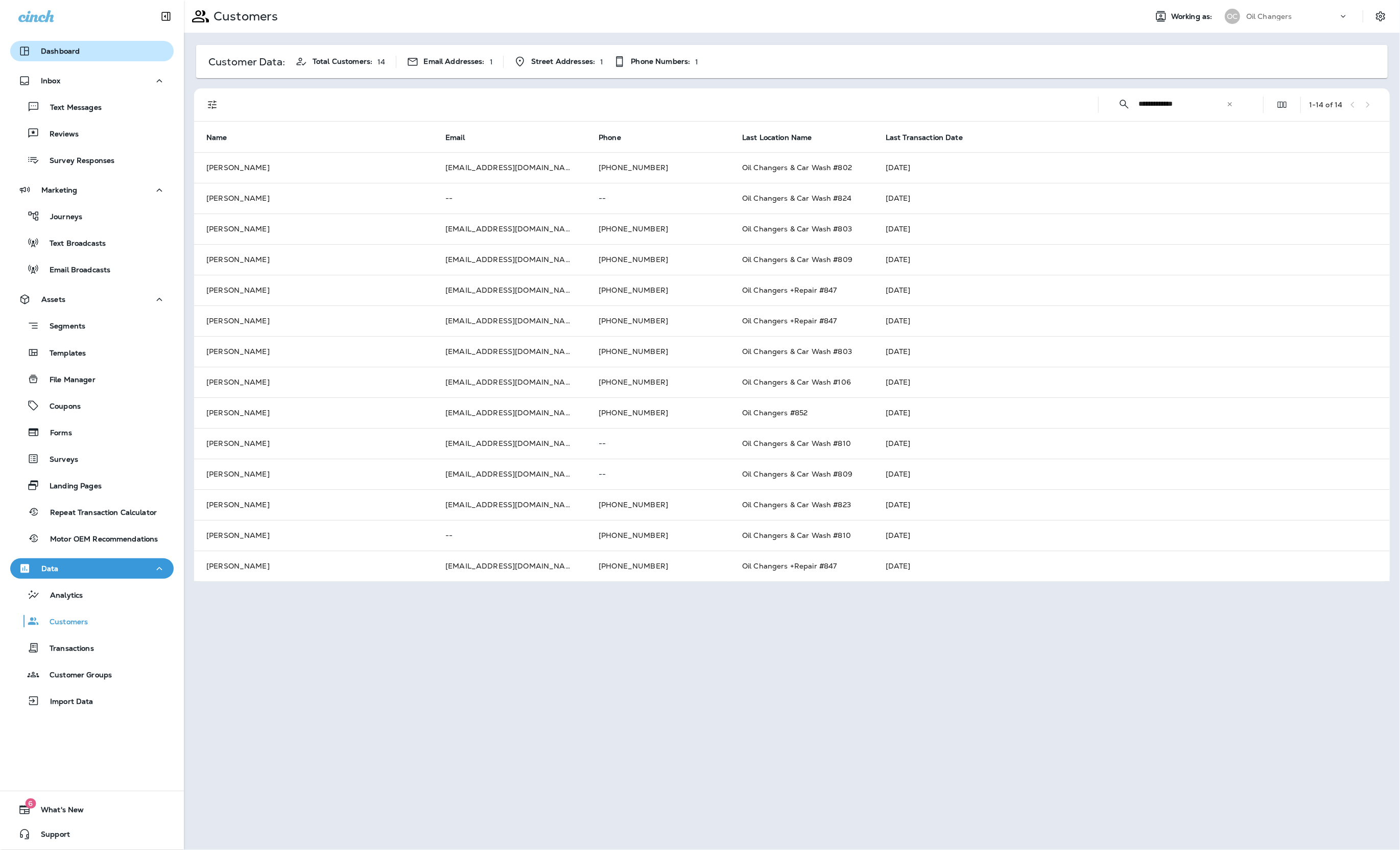
click at [114, 63] on div "Dashboard" at bounding box center [91, 53] width 184 height 25
click at [115, 56] on div "Dashboard" at bounding box center [92, 51] width 147 height 12
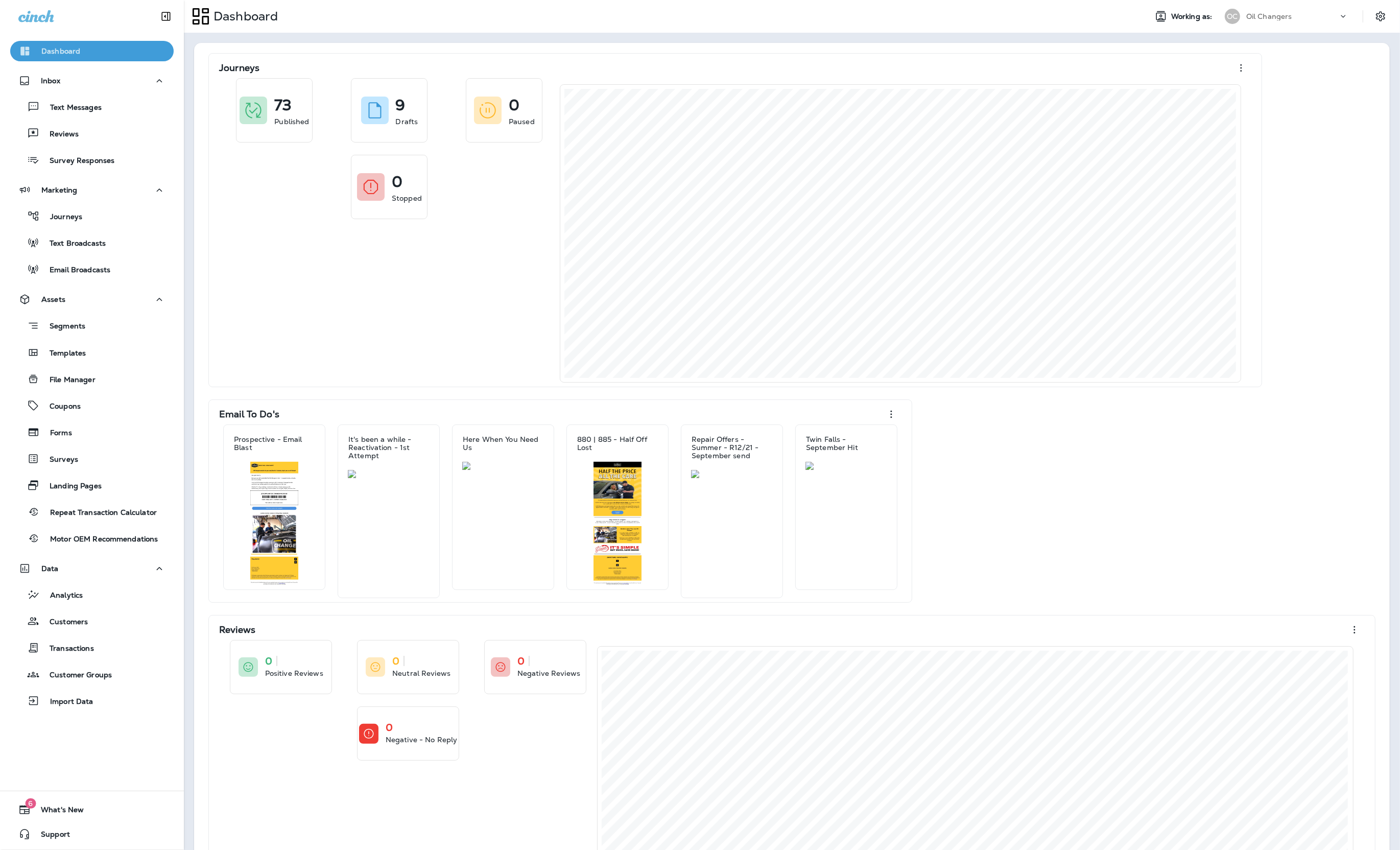
click at [114, 56] on div "Dashboard" at bounding box center [92, 51] width 147 height 12
click at [136, 224] on button "Journeys" at bounding box center [92, 216] width 164 height 21
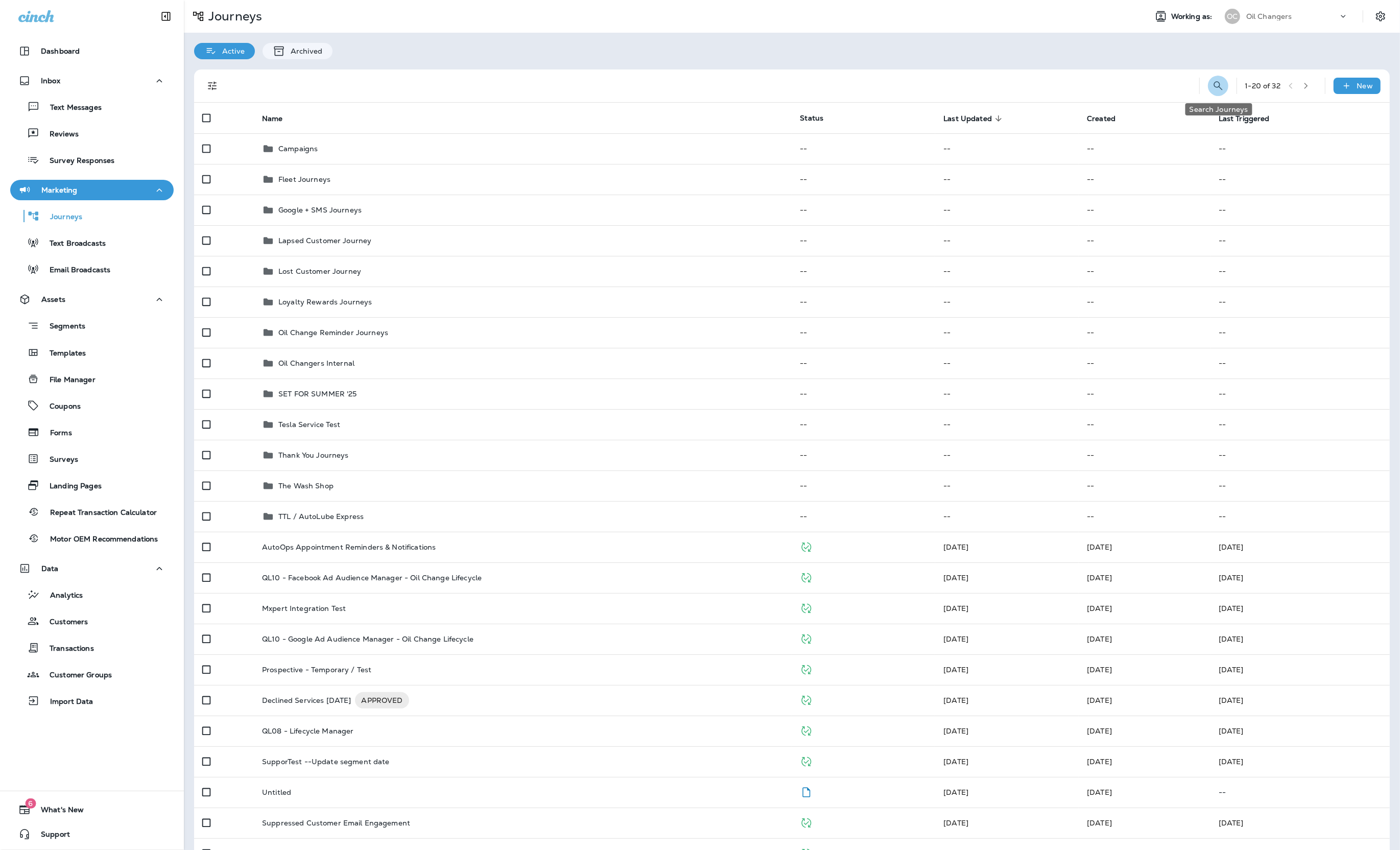
click at [1211, 83] on button "Search Journeys" at bounding box center [1218, 86] width 21 height 21
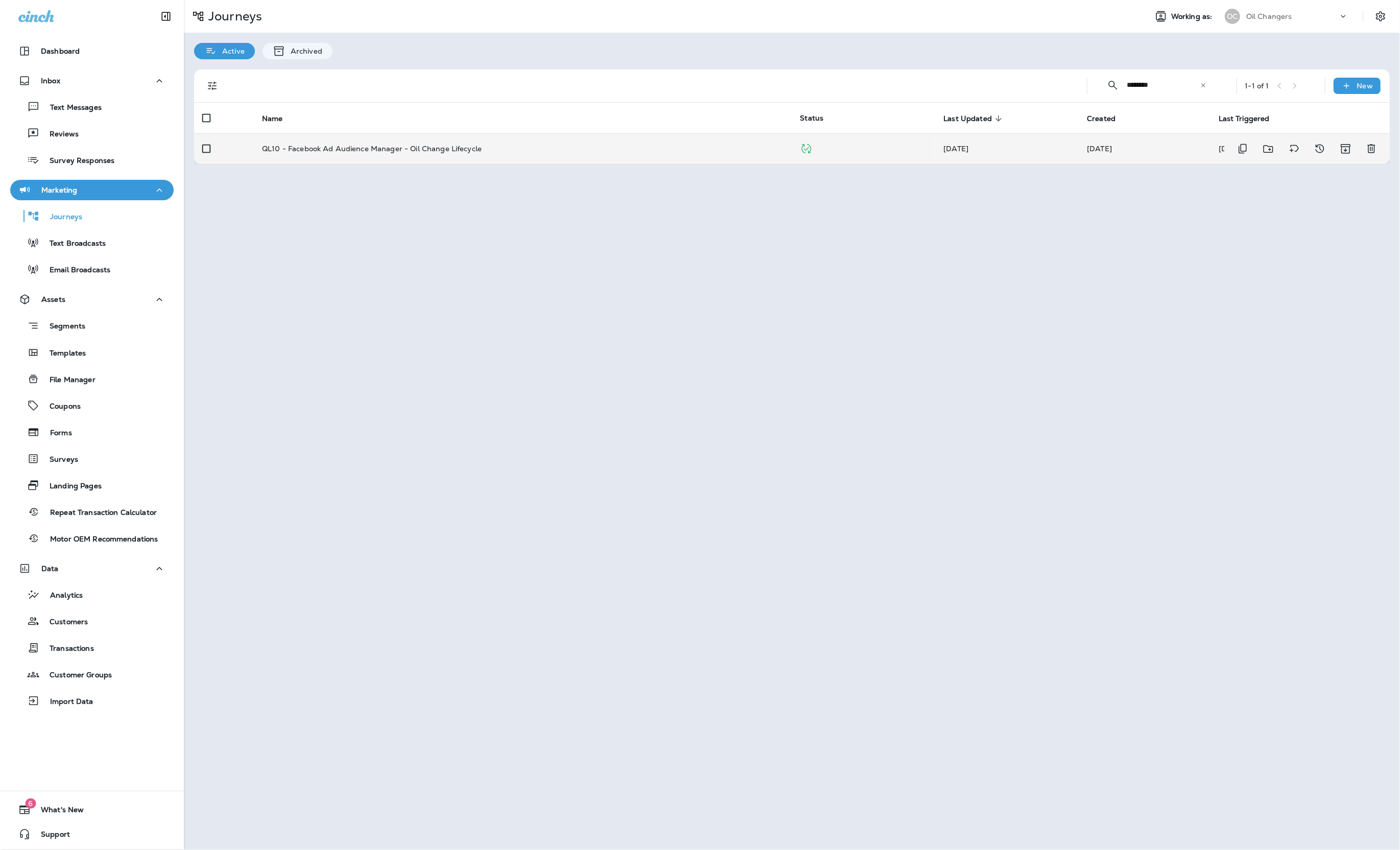
type input "********"
click at [1119, 159] on td "[DATE]" at bounding box center [1145, 149] width 132 height 31
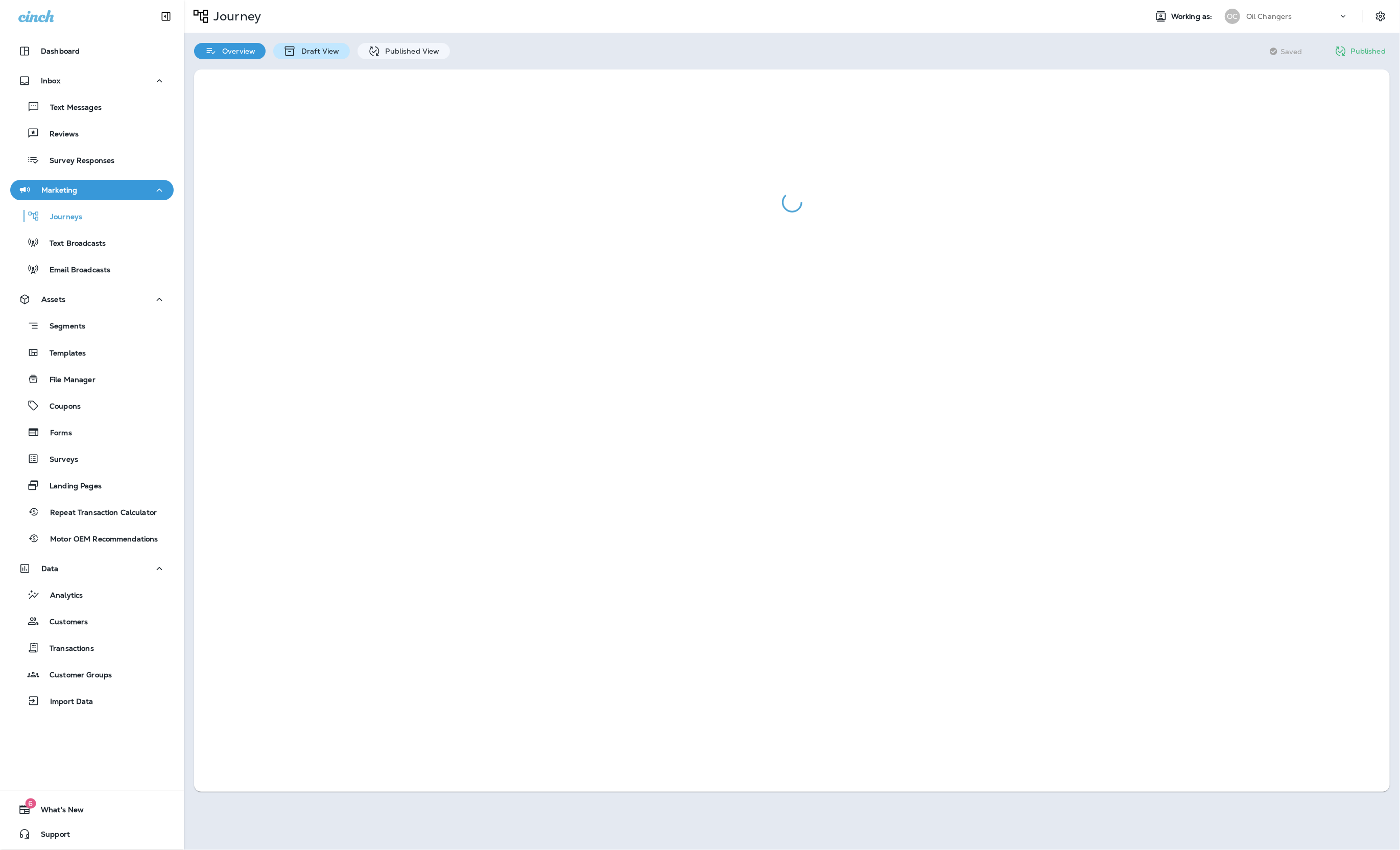
click at [299, 52] on p "Draft View" at bounding box center [318, 51] width 43 height 8
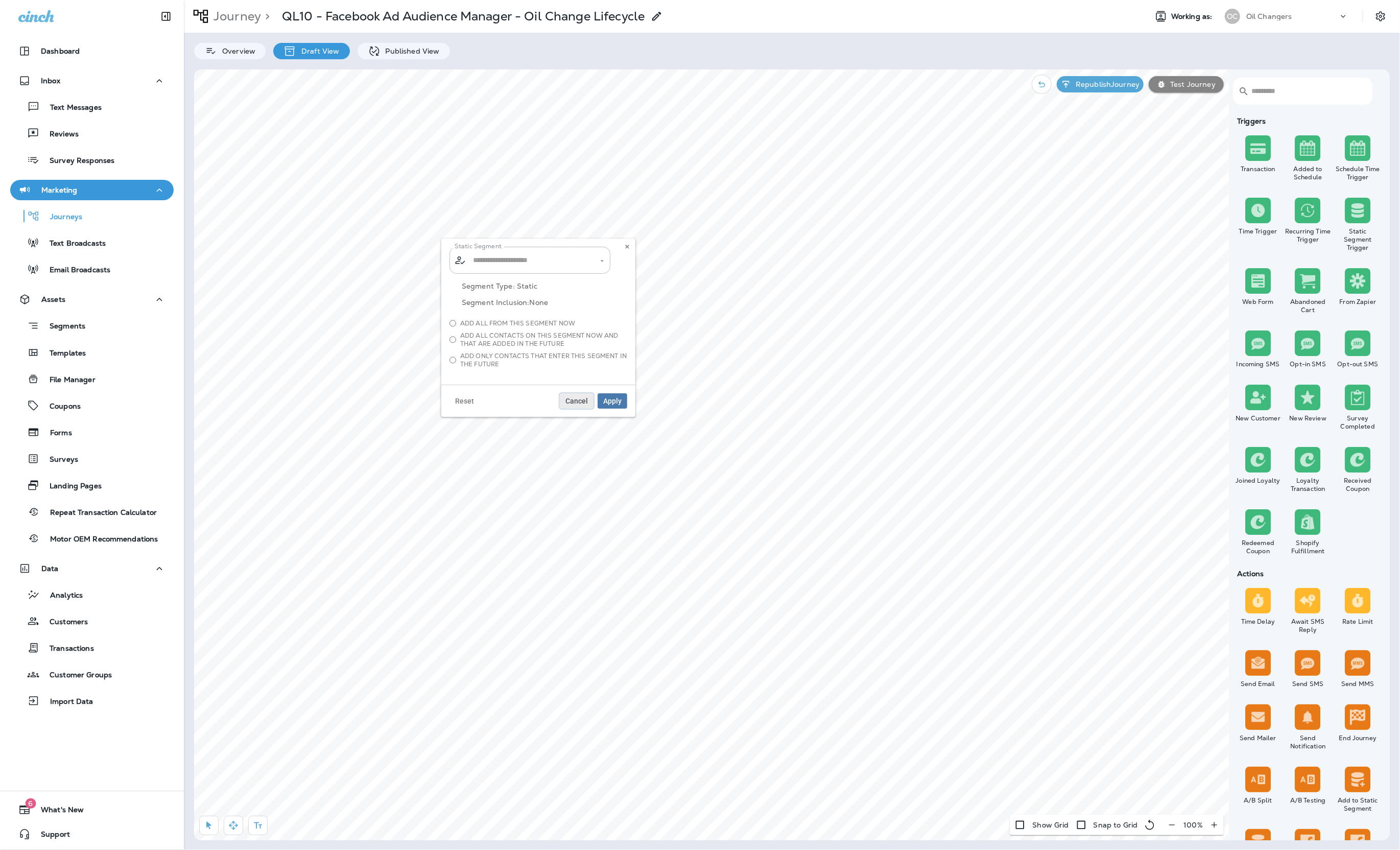
click at [579, 402] on span "Cancel" at bounding box center [576, 401] width 23 height 7
type input "**********"
click at [783, 393] on span "Cancel" at bounding box center [780, 396] width 23 height 7
click at [717, 454] on button "Daily" at bounding box center [688, 457] width 178 height 15
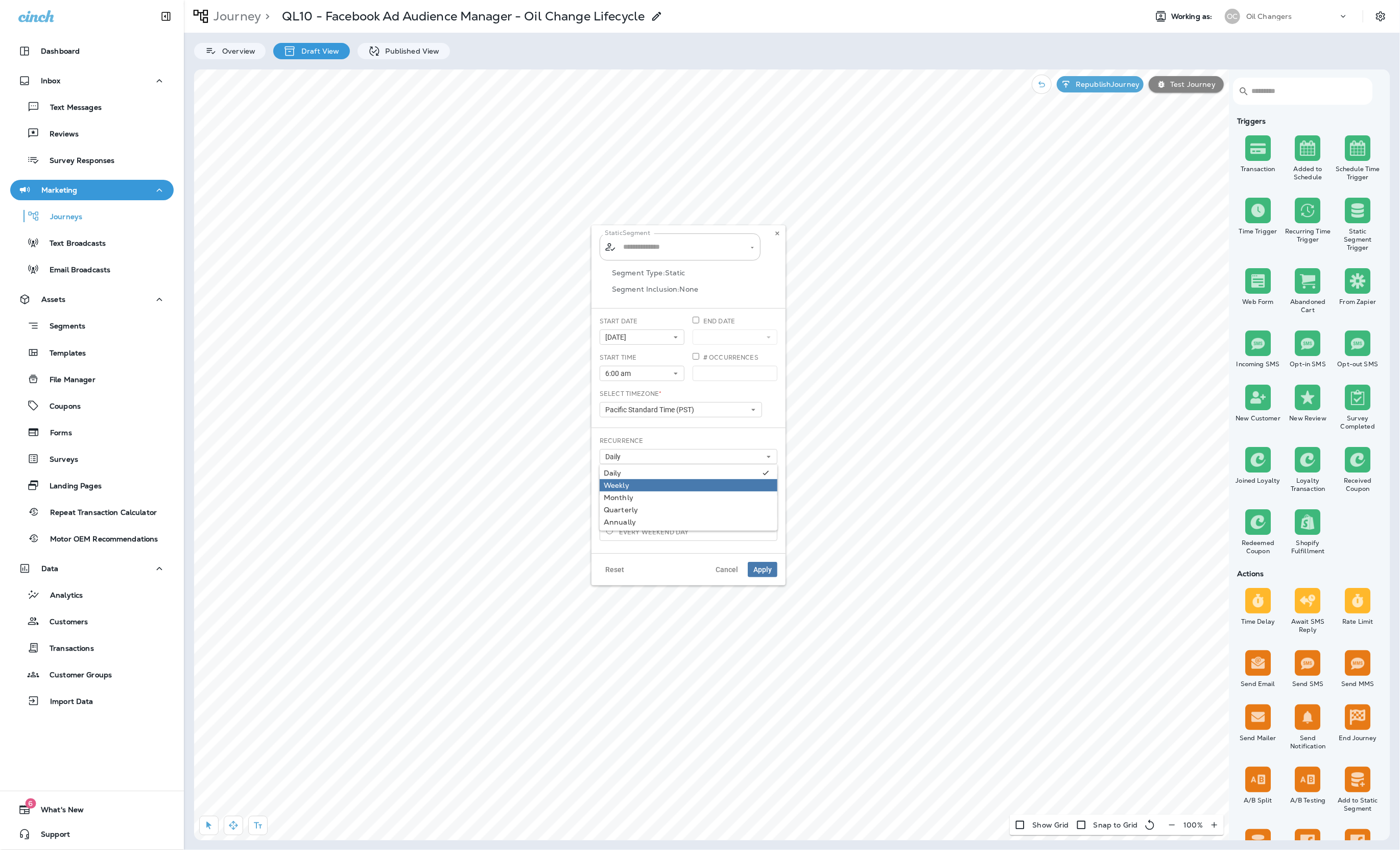
click at [716, 488] on div "Weekly" at bounding box center [688, 486] width 170 height 8
type input "**********"
drag, startPoint x: 704, startPoint y: 483, endPoint x: 756, endPoint y: 492, distance: 52.8
click at [704, 484] on div "Weekly" at bounding box center [681, 486] width 155 height 8
click at [756, 441] on div "Recurrence Weekly Daily Weekly Monthly Quarterly Annually" at bounding box center [688, 450] width 178 height 28
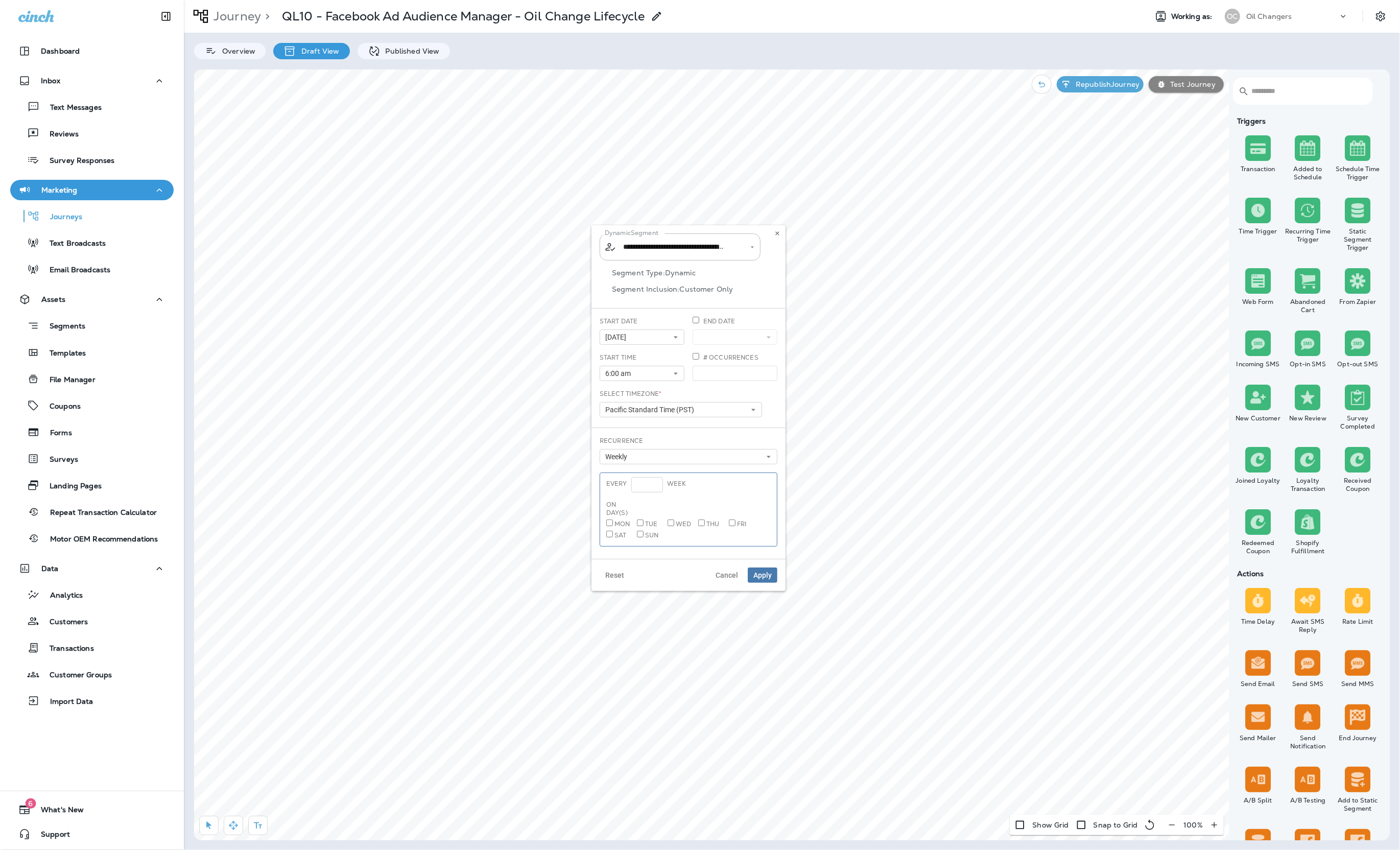
click at [706, 523] on span "Thu" at bounding box center [712, 524] width 13 height 8
drag, startPoint x: 645, startPoint y: 525, endPoint x: 681, endPoint y: 525, distance: 36.0
click at [645, 525] on span "Tue" at bounding box center [651, 524] width 12 height 8
click at [688, 525] on span "Wed" at bounding box center [683, 524] width 15 height 8
click at [768, 573] on span "Apply" at bounding box center [763, 575] width 19 height 7
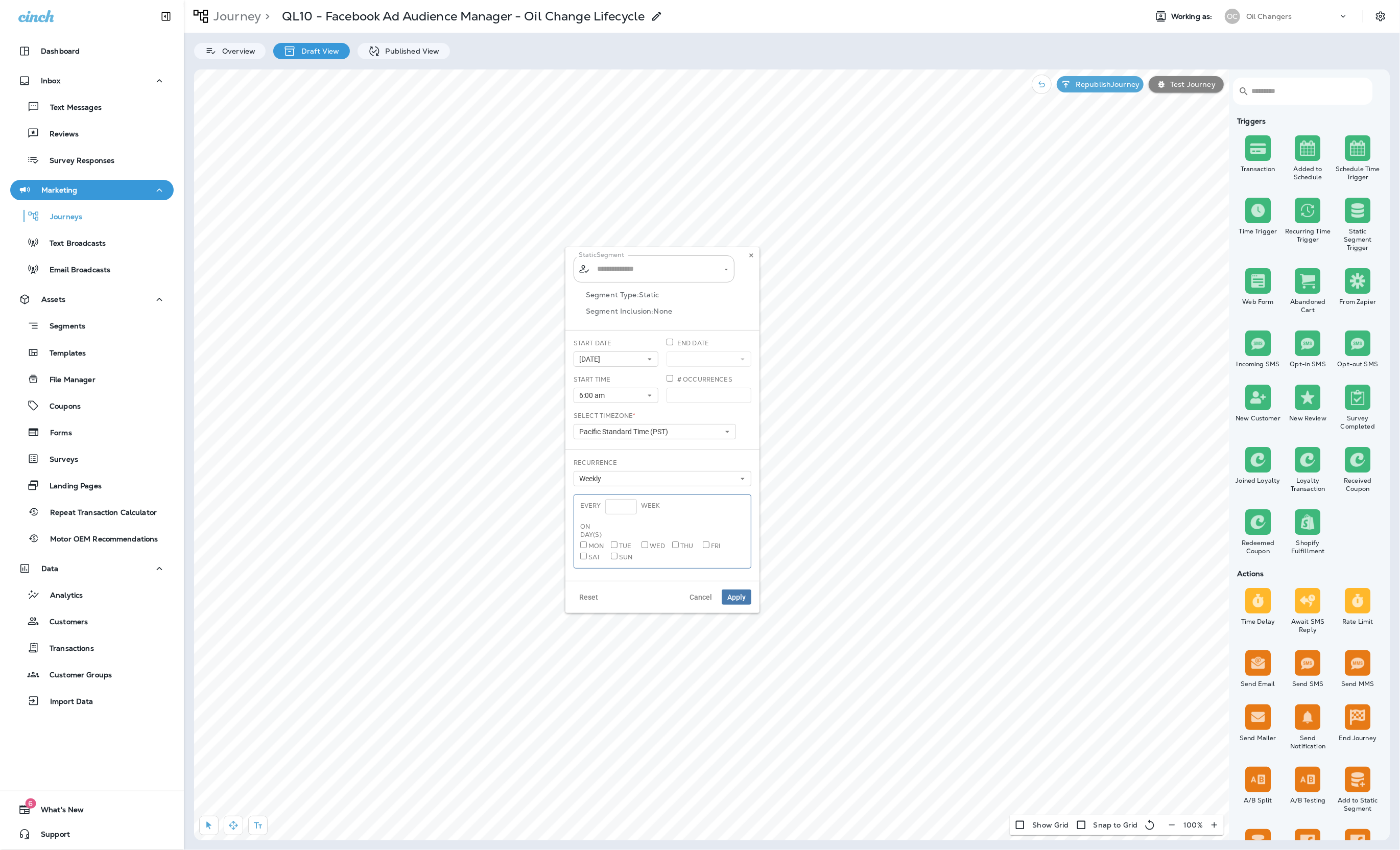
type input "**********"
click at [734, 593] on span "Apply" at bounding box center [736, 597] width 19 height 7
click at [1093, 90] on button "Republish Journey" at bounding box center [1100, 85] width 87 height 17
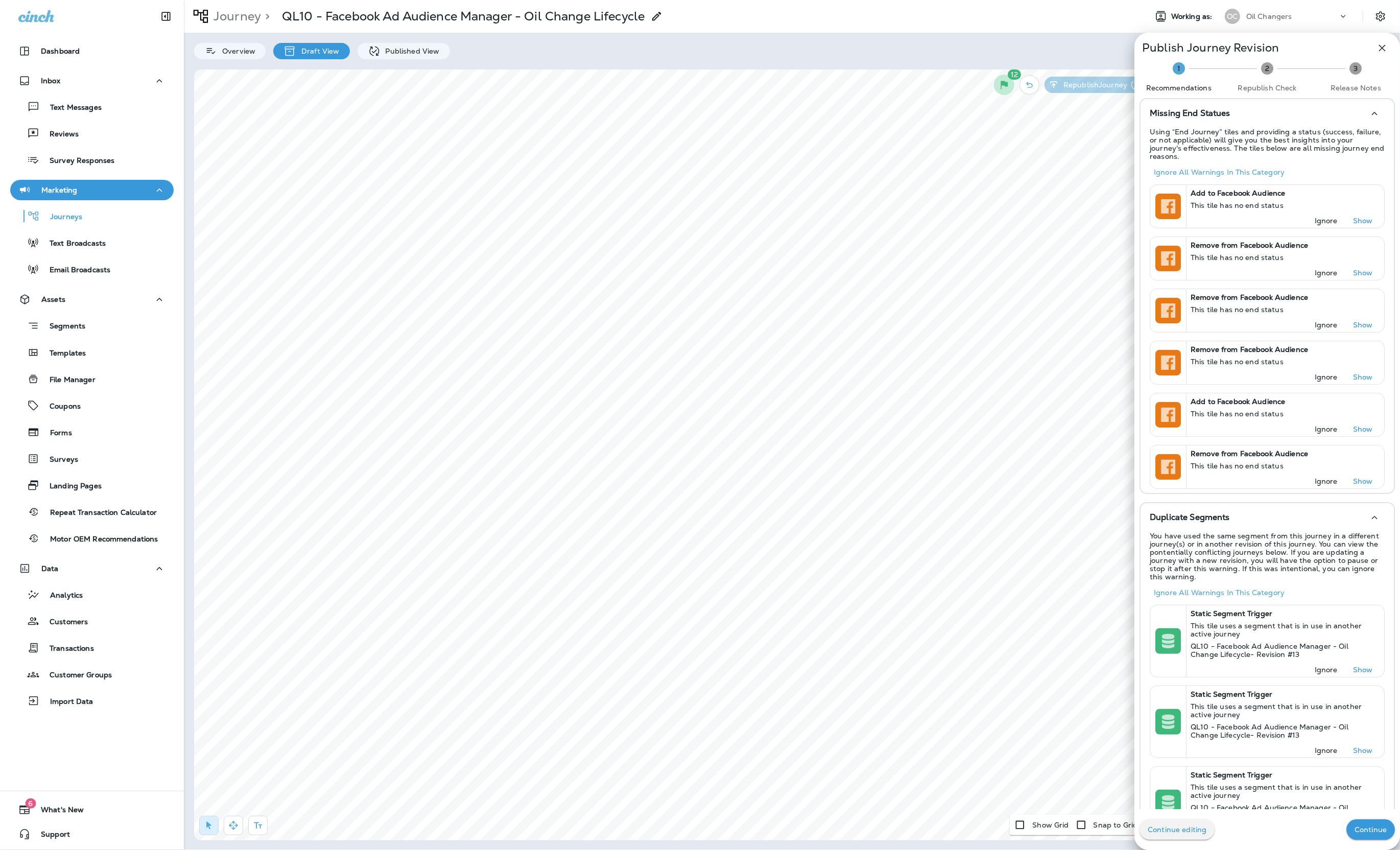
click at [1390, 827] on button "Continue" at bounding box center [1370, 830] width 49 height 21
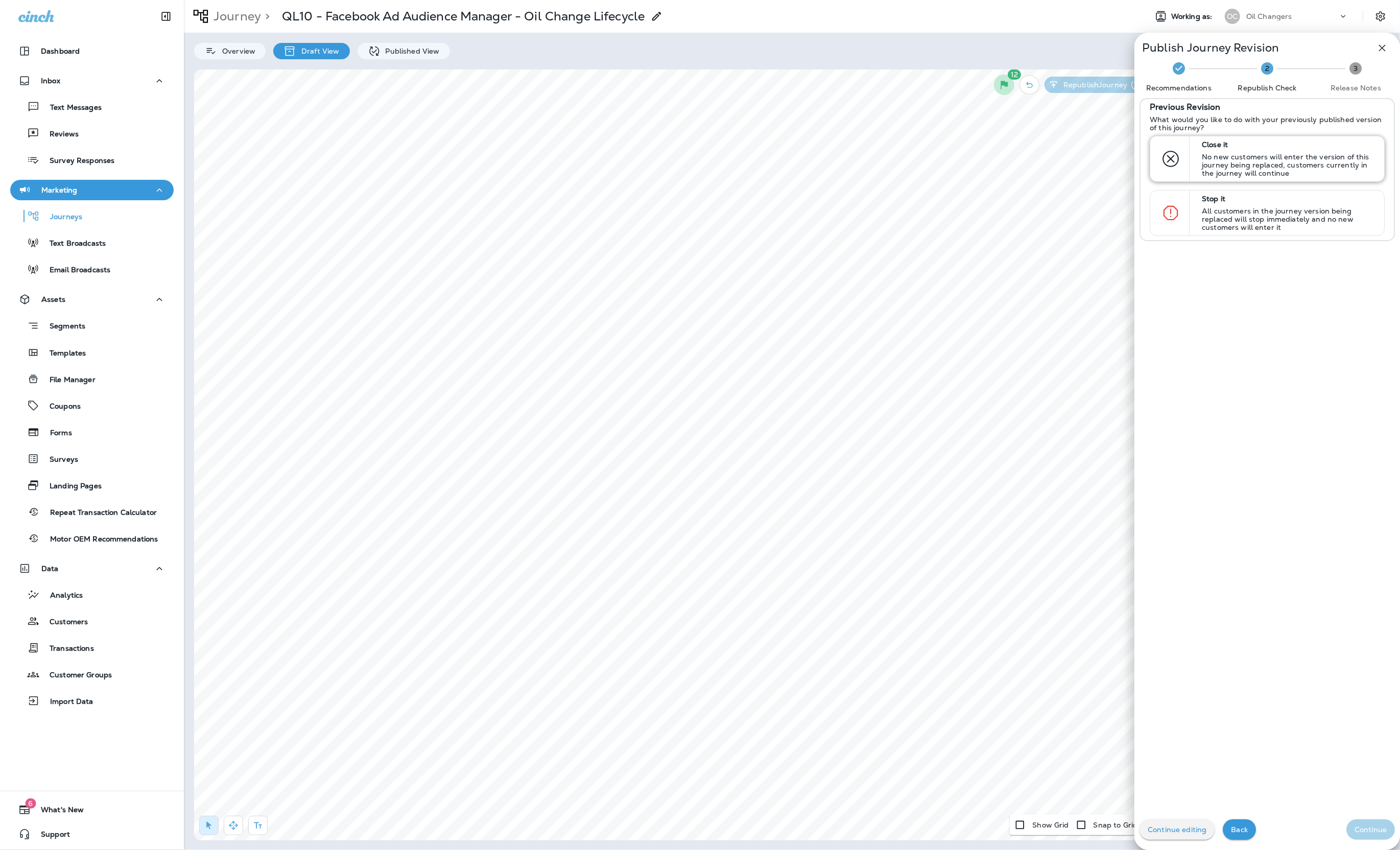
click at [1261, 155] on p "No new customers will enter the version of this journey being replaced, custome…" at bounding box center [1289, 165] width 173 height 25
click at [1350, 830] on button "Continue" at bounding box center [1370, 830] width 49 height 21
click at [1379, 821] on button "Publish" at bounding box center [1374, 830] width 43 height 21
